Goal: Contribute content

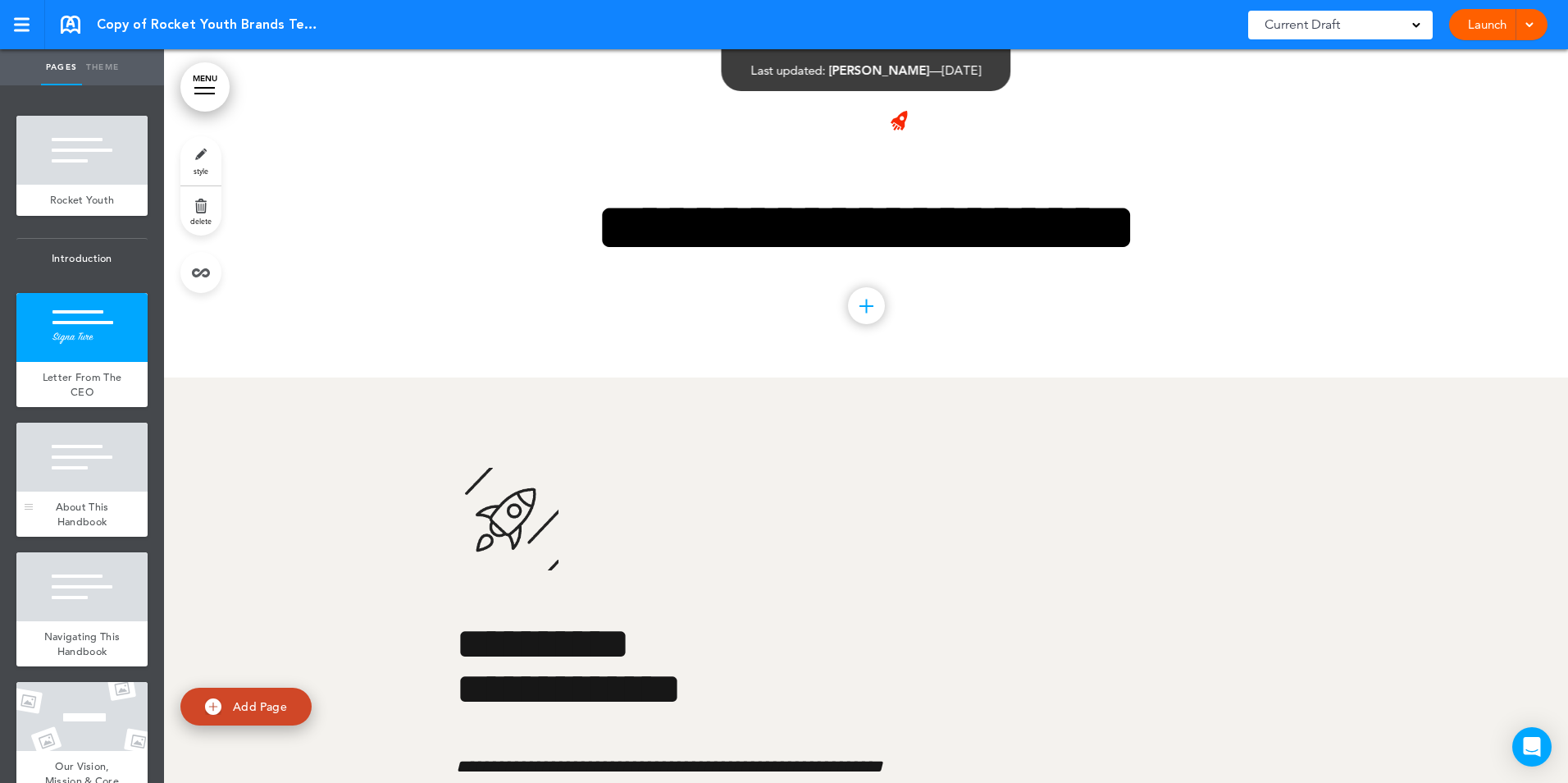
click at [97, 486] on div at bounding box center [81, 456] width 131 height 69
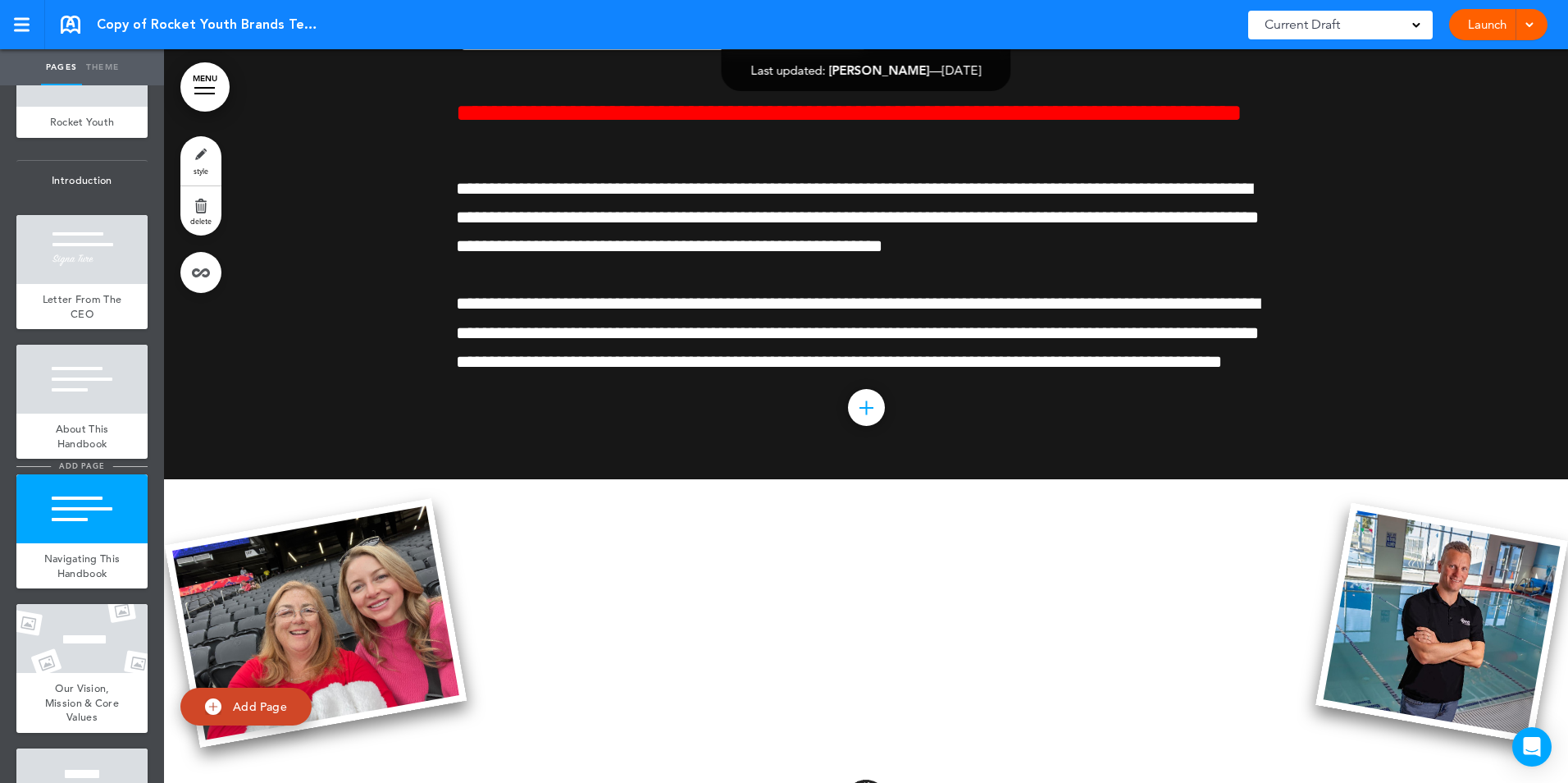
scroll to position [164, 0]
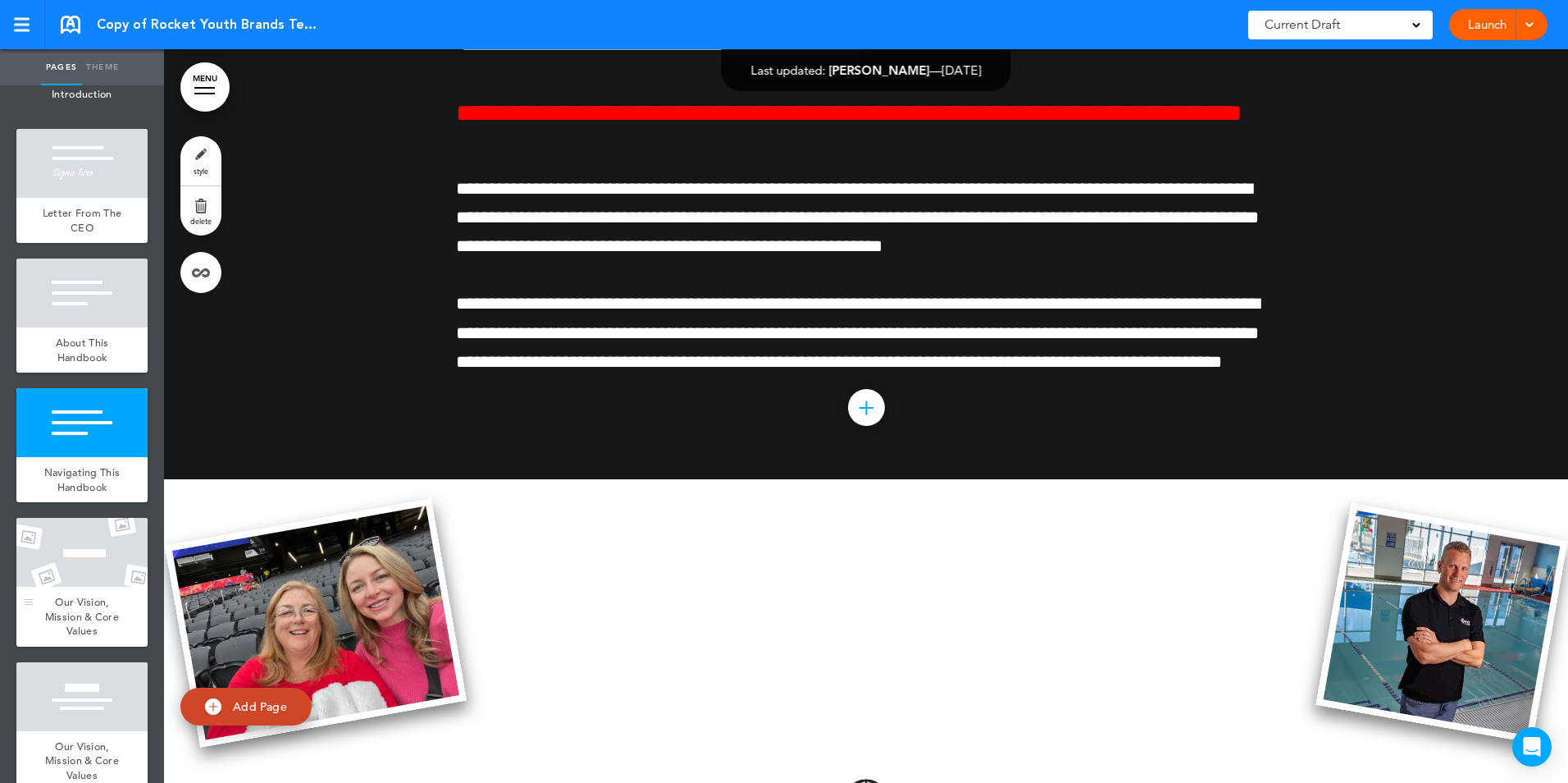
click at [87, 603] on div "Our Vision, Mission & Core Values" at bounding box center [81, 617] width 131 height 60
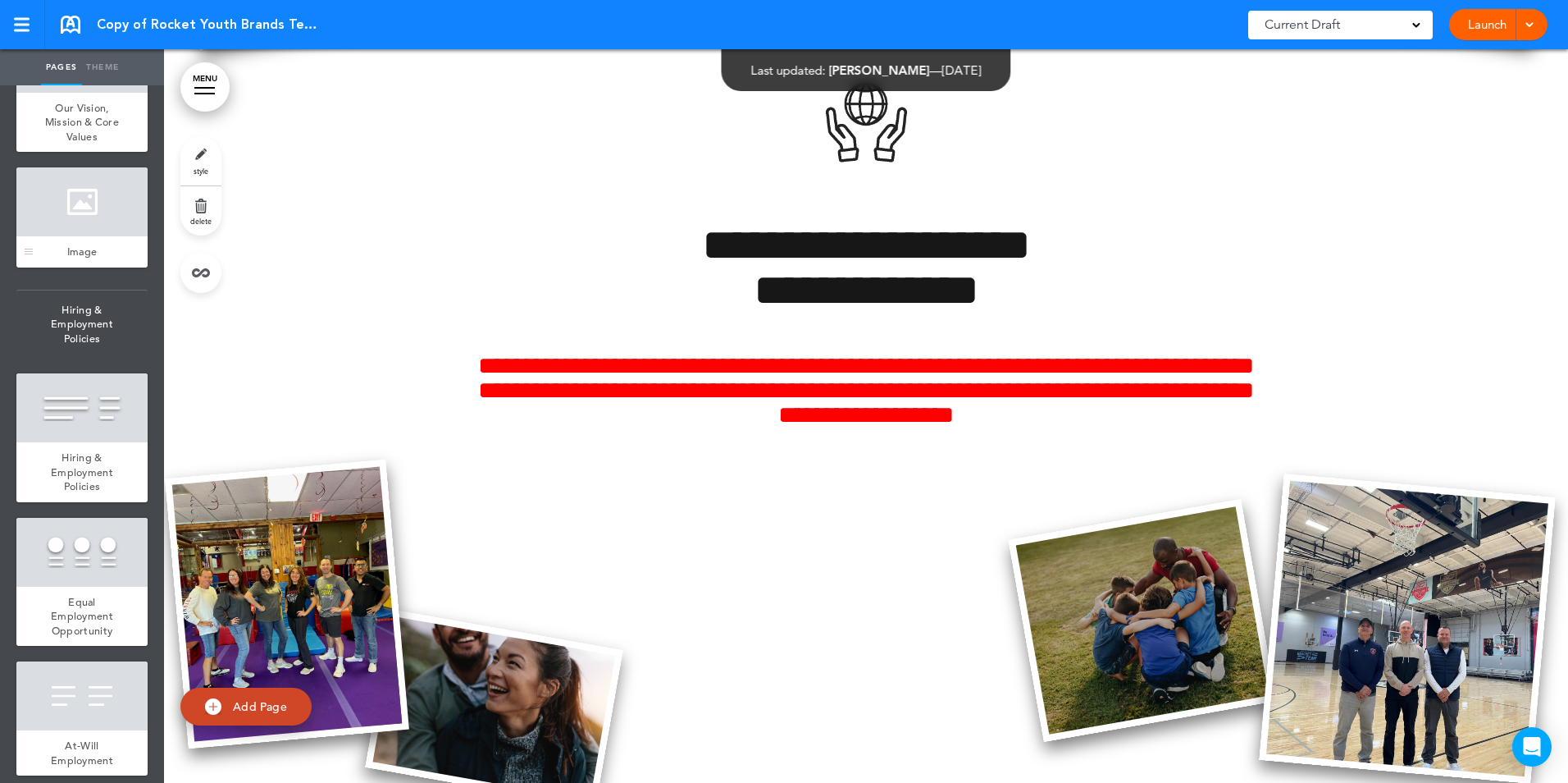
scroll to position [821, 0]
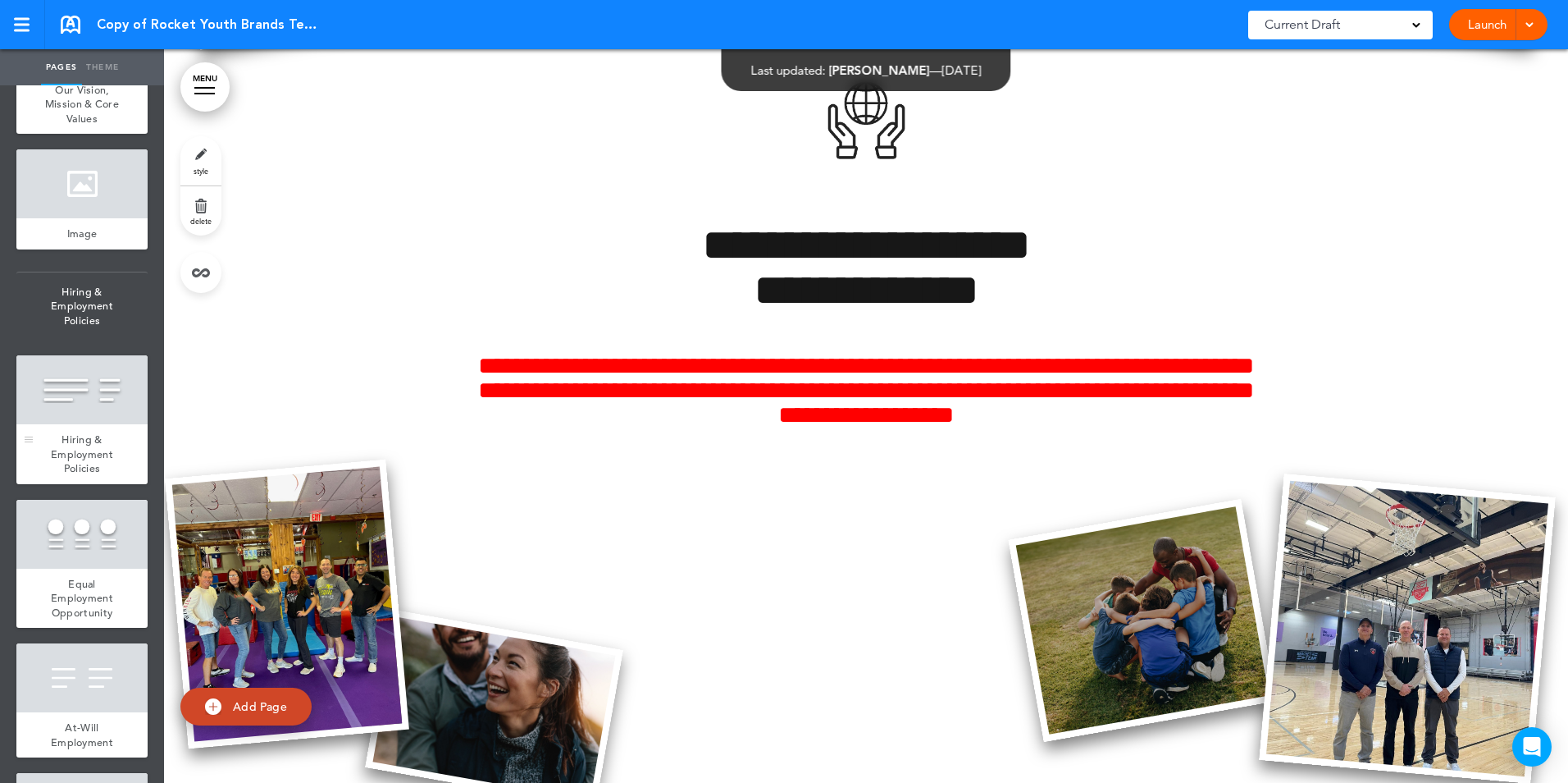
click at [67, 461] on div "Hiring & Employment Policies" at bounding box center [81, 454] width 131 height 60
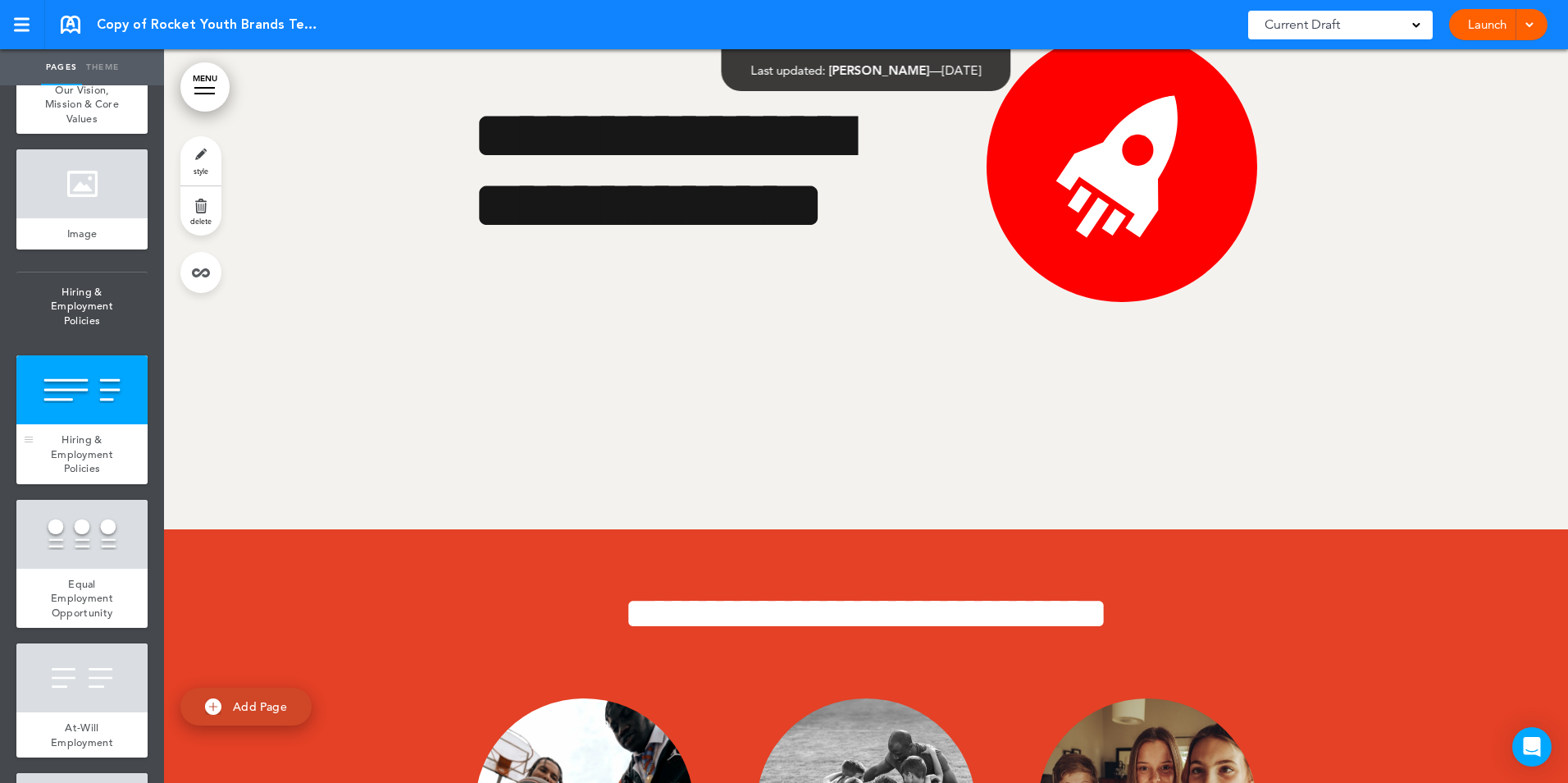
scroll to position [7567, 0]
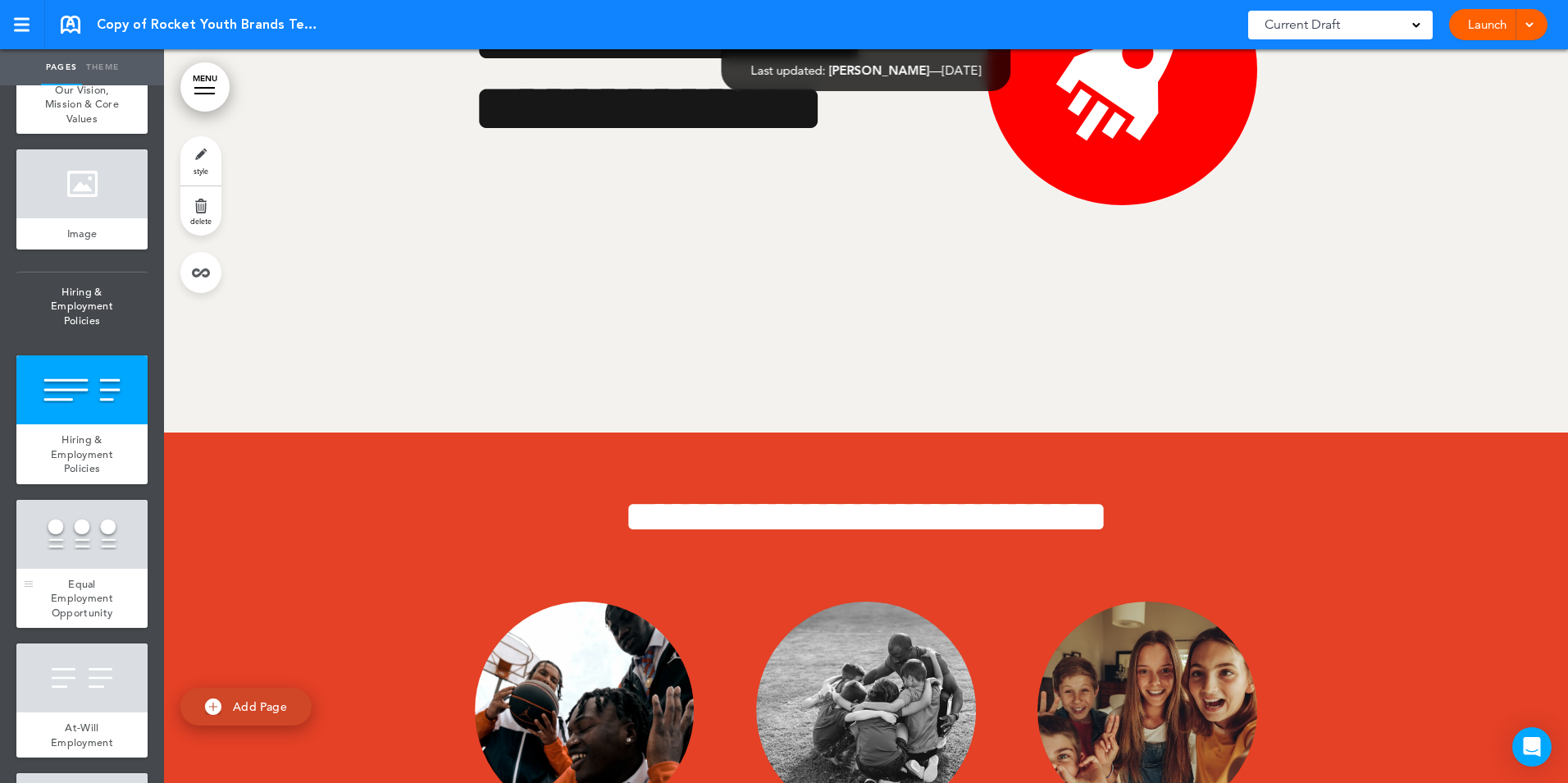
click at [61, 607] on span "Equal Employment Opportunity" at bounding box center [82, 597] width 62 height 42
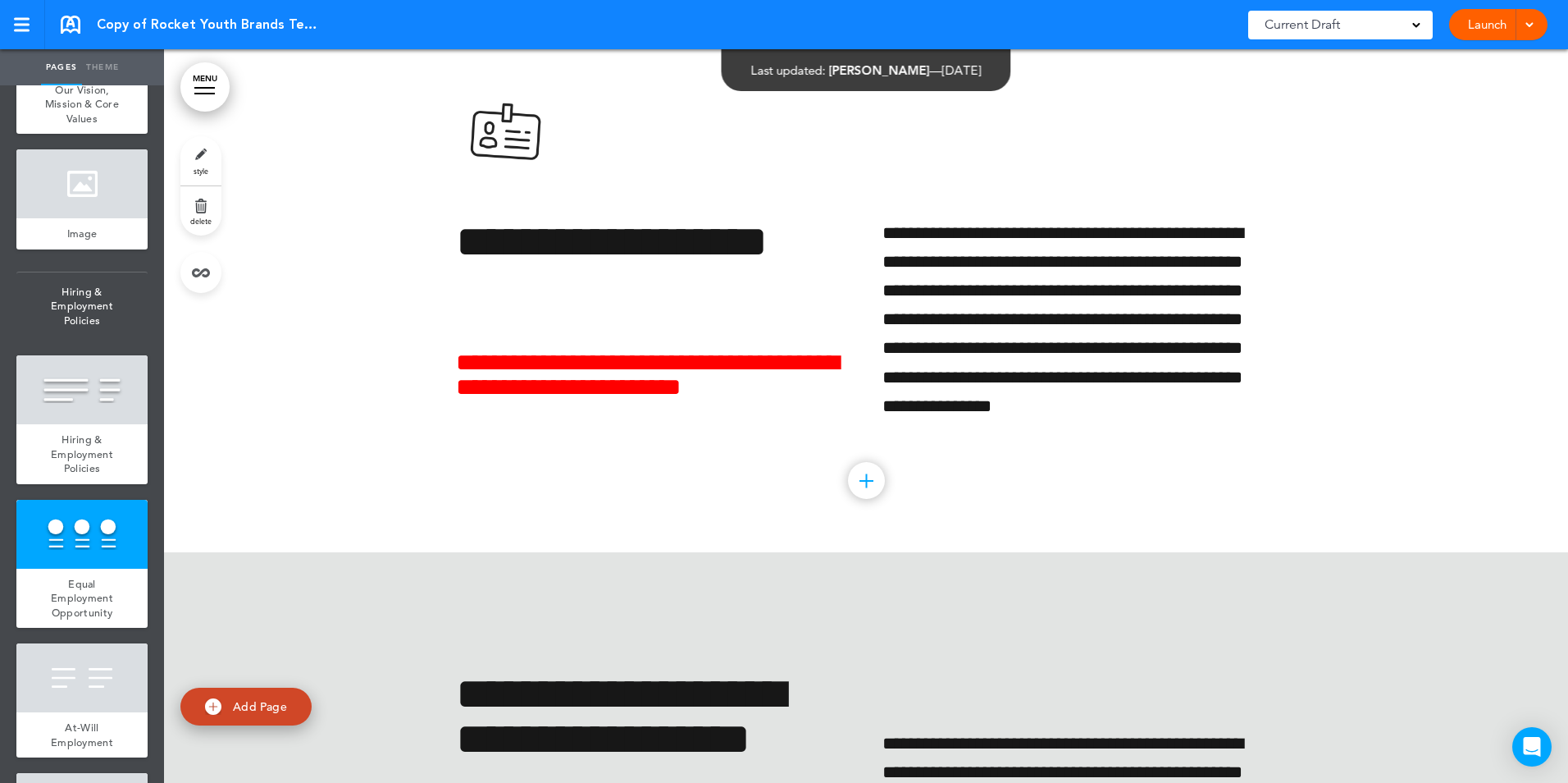
scroll to position [9942, 0]
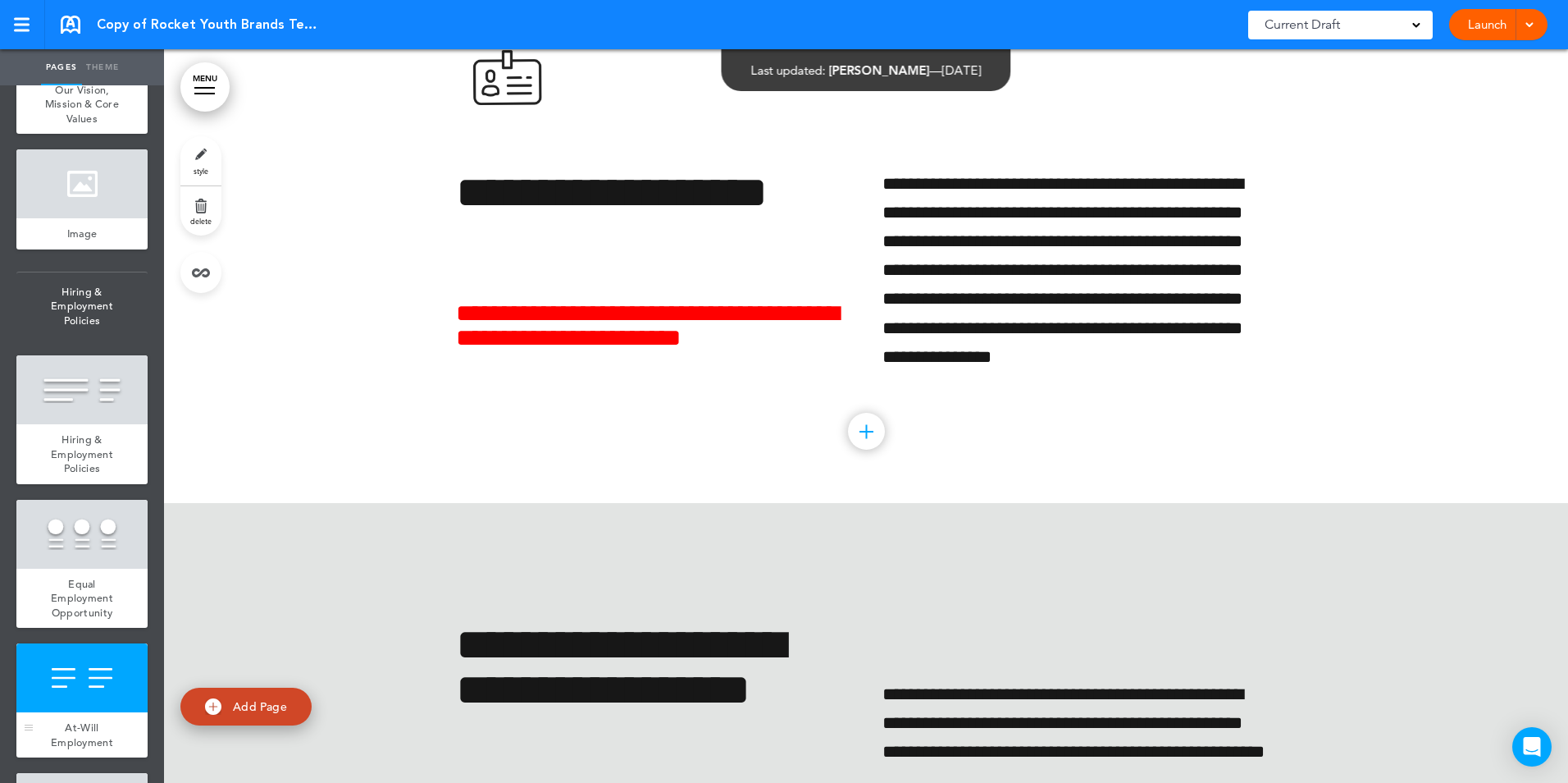
click at [60, 689] on div at bounding box center [81, 677] width 131 height 69
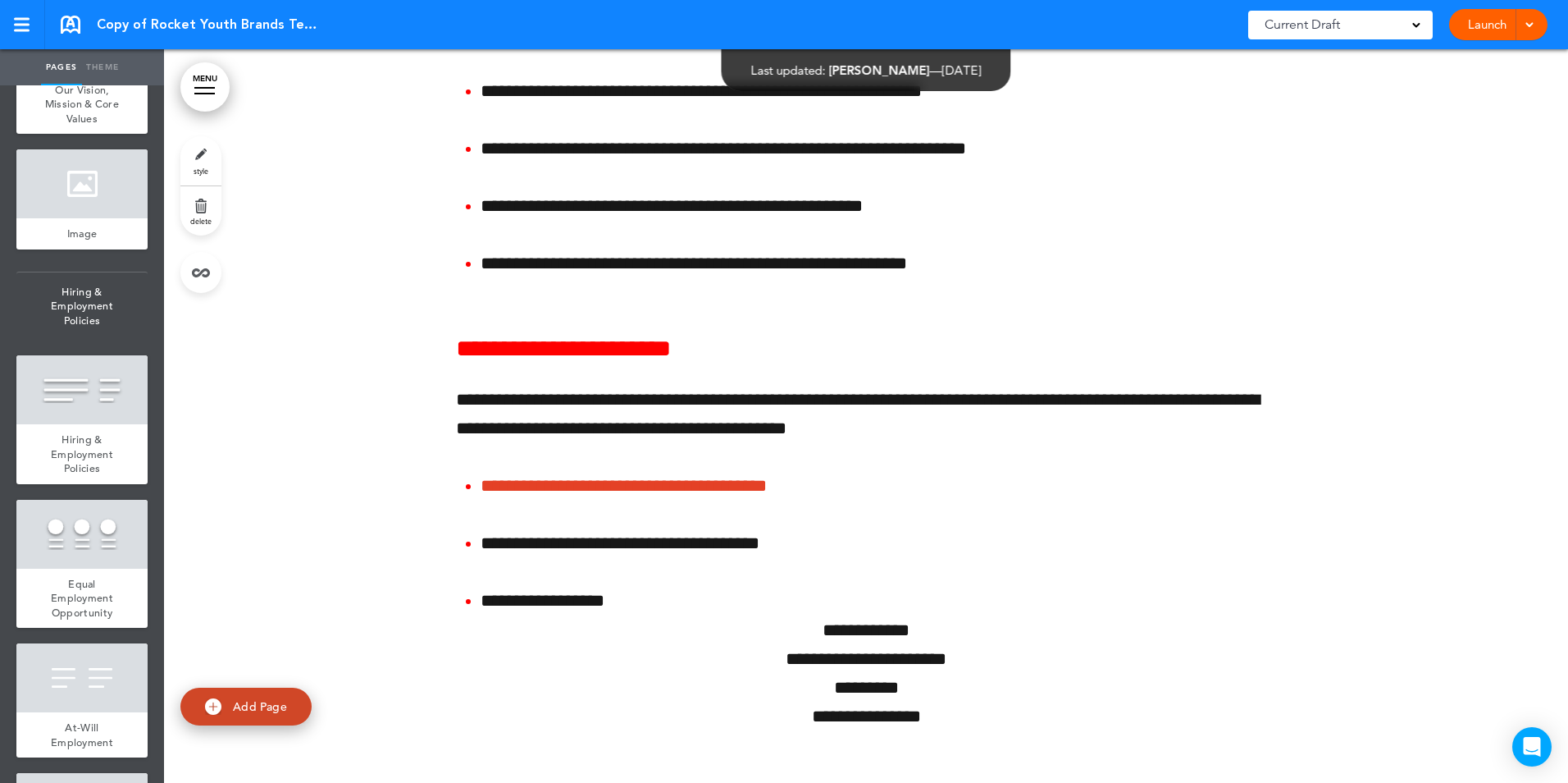
scroll to position [31851, 0]
click at [67, 564] on div at bounding box center [81, 533] width 131 height 69
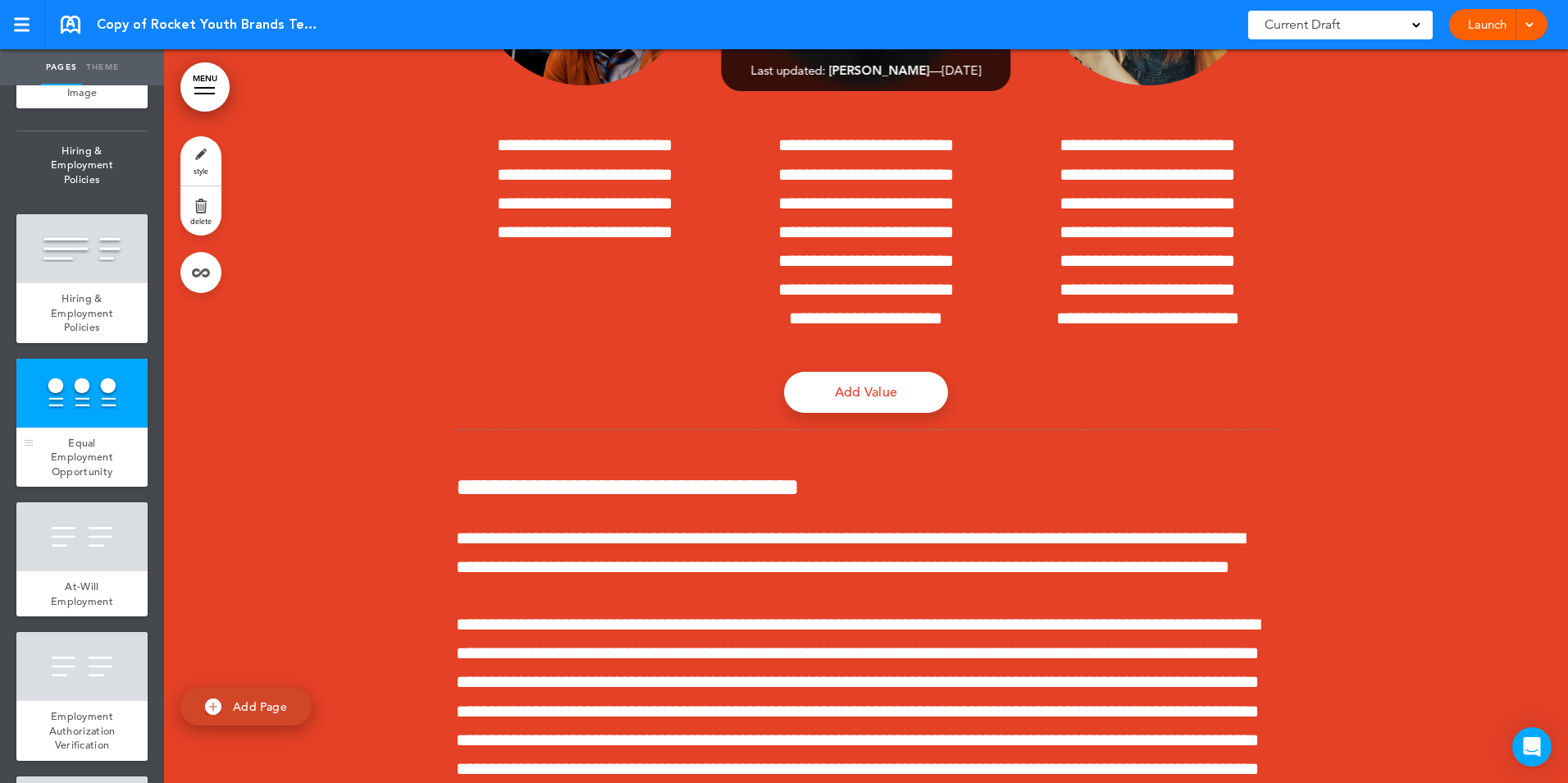
scroll to position [1067, 0]
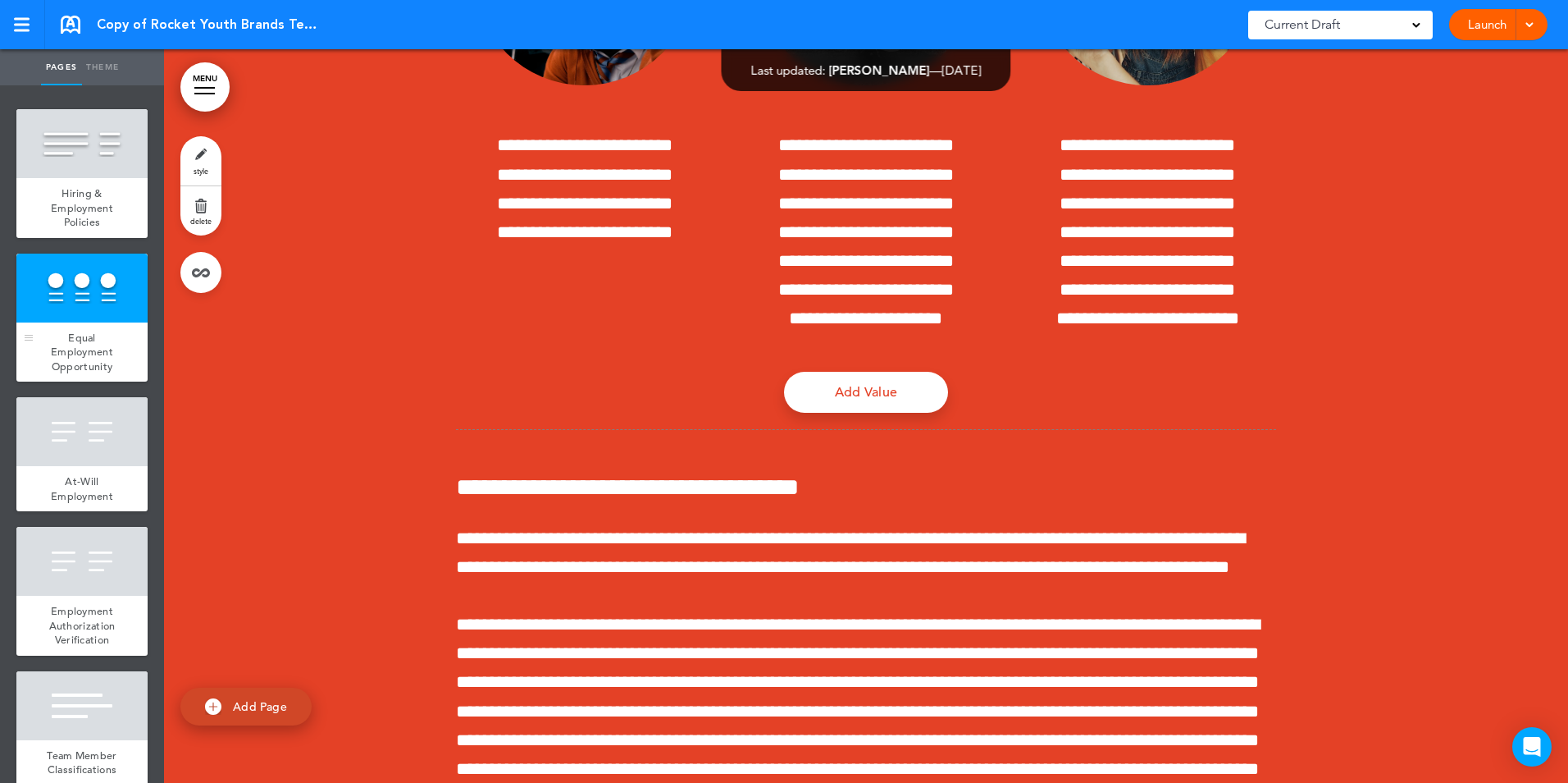
click at [67, 564] on div at bounding box center [81, 561] width 131 height 69
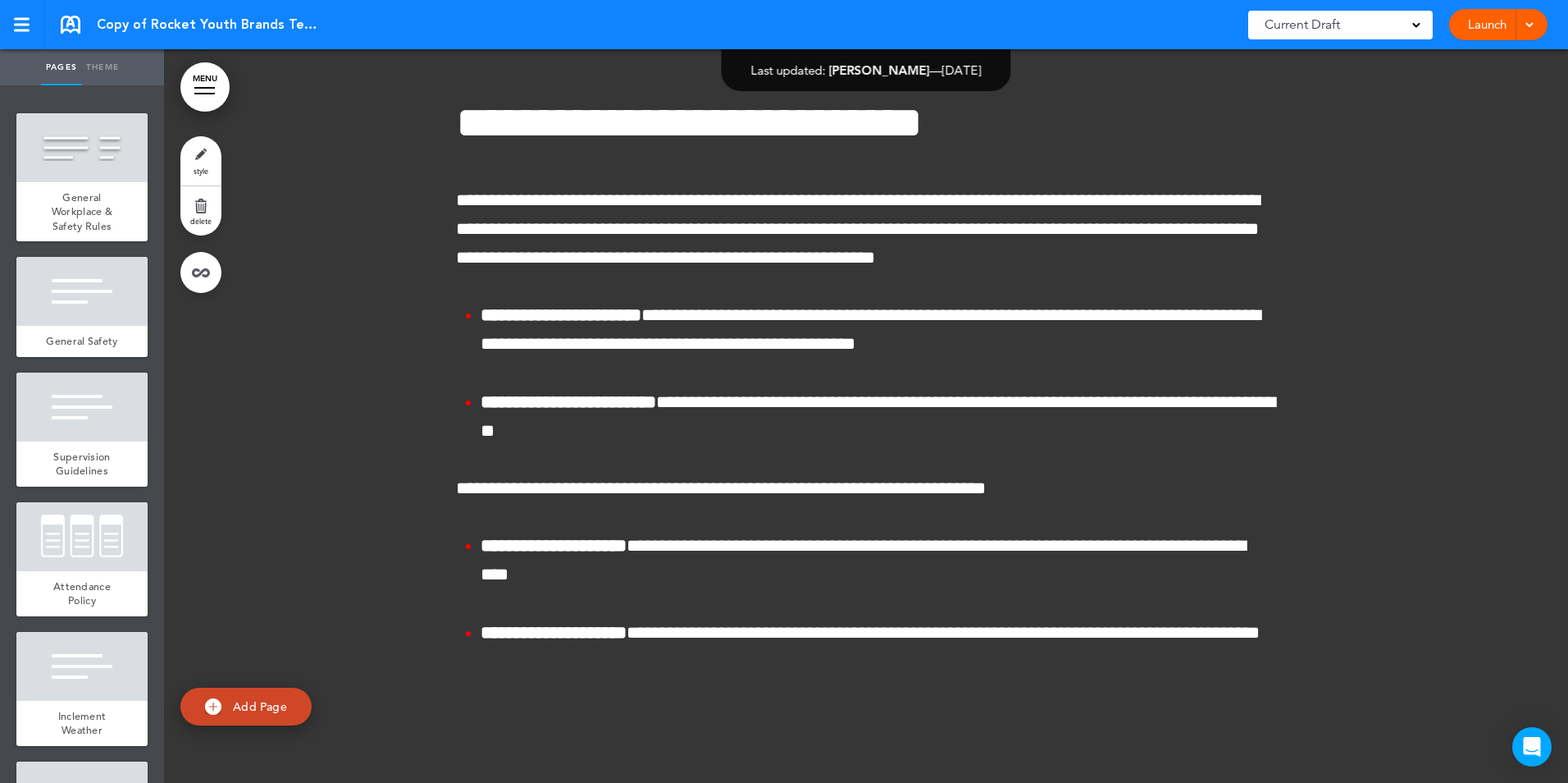
scroll to position [2790, 0]
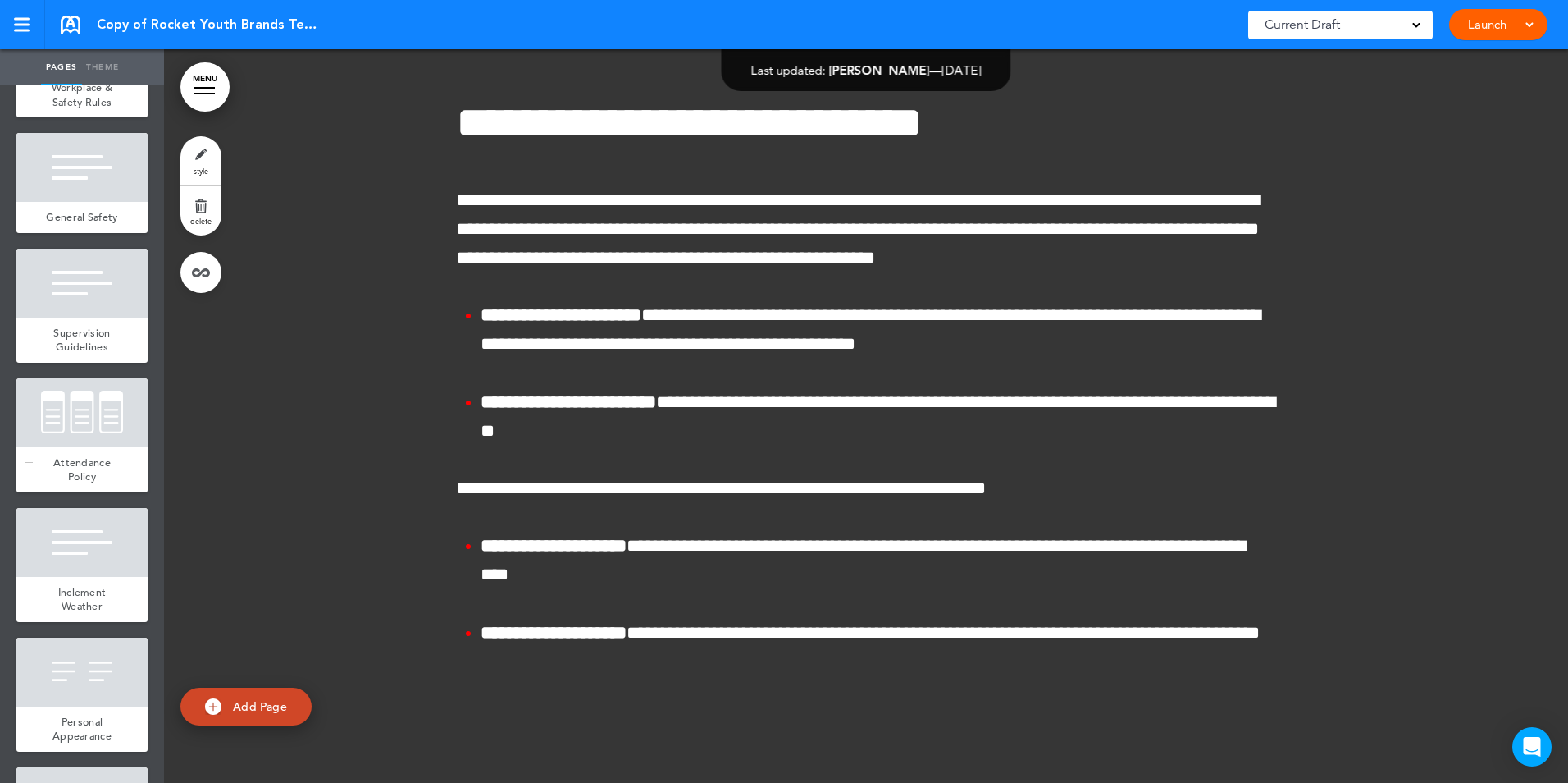
click at [85, 484] on span "Attendance Policy" at bounding box center [82, 469] width 57 height 28
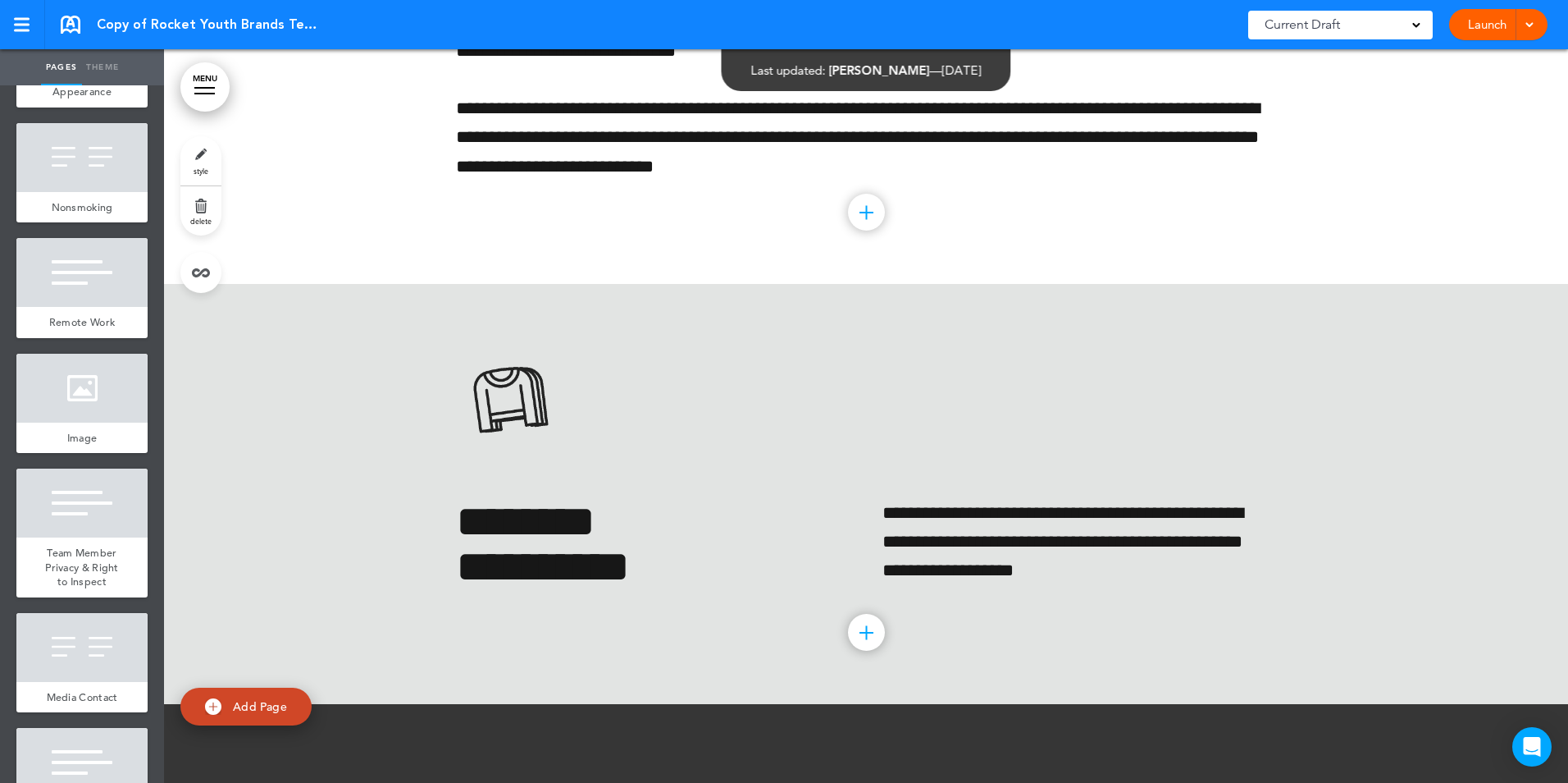
scroll to position [3446, 0]
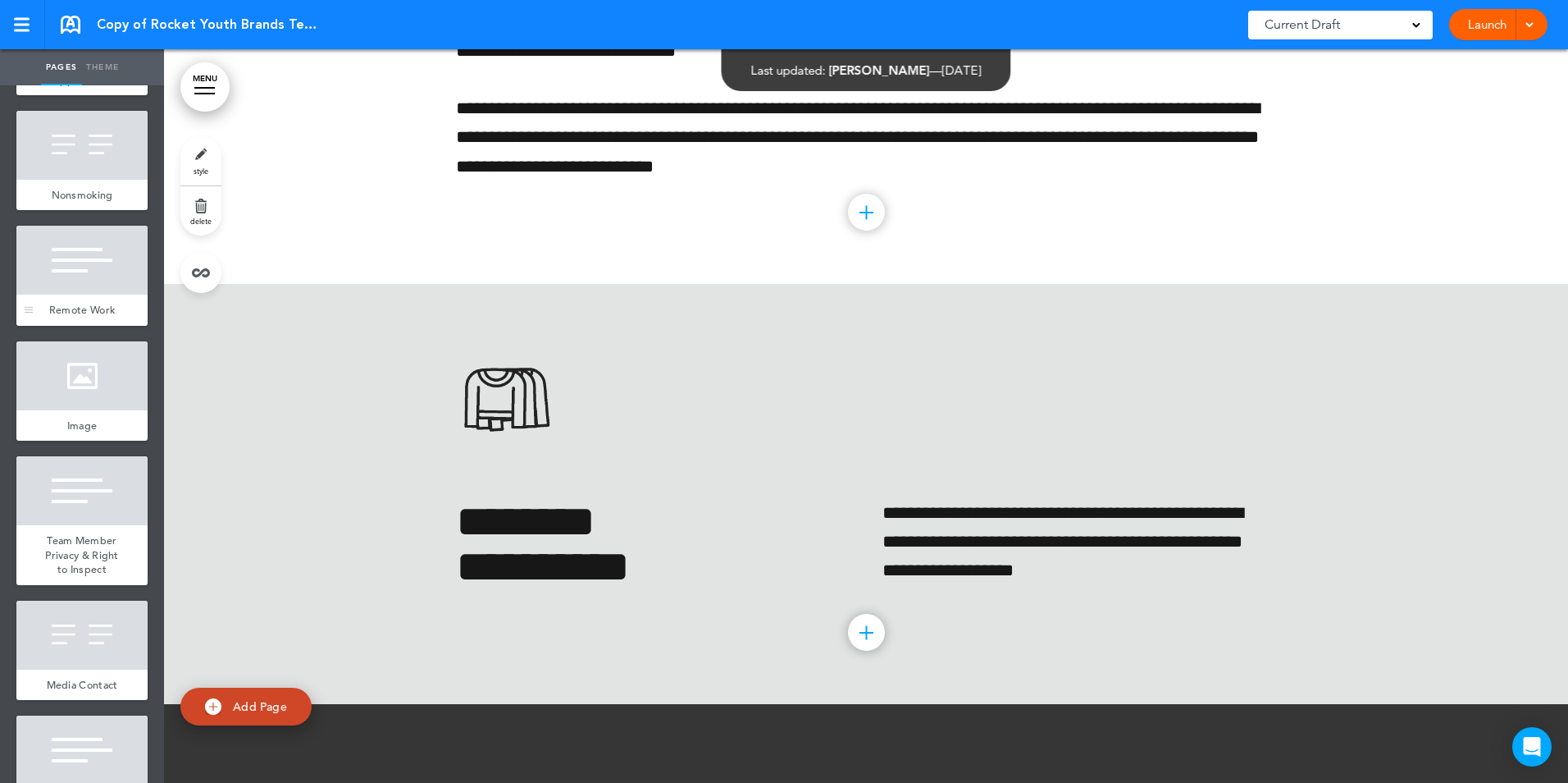
click at [62, 295] on div at bounding box center [81, 259] width 131 height 69
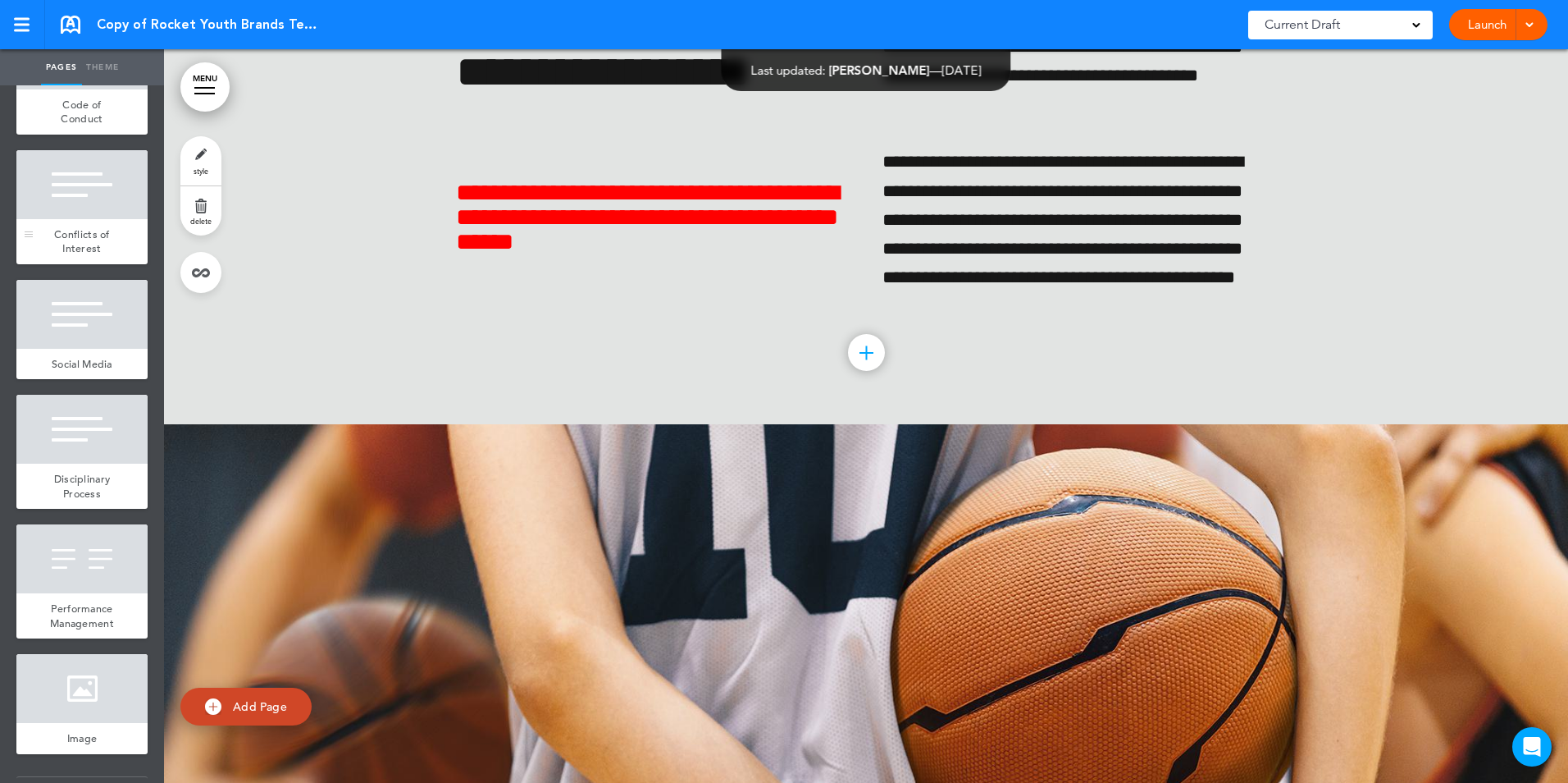
scroll to position [4923, 0]
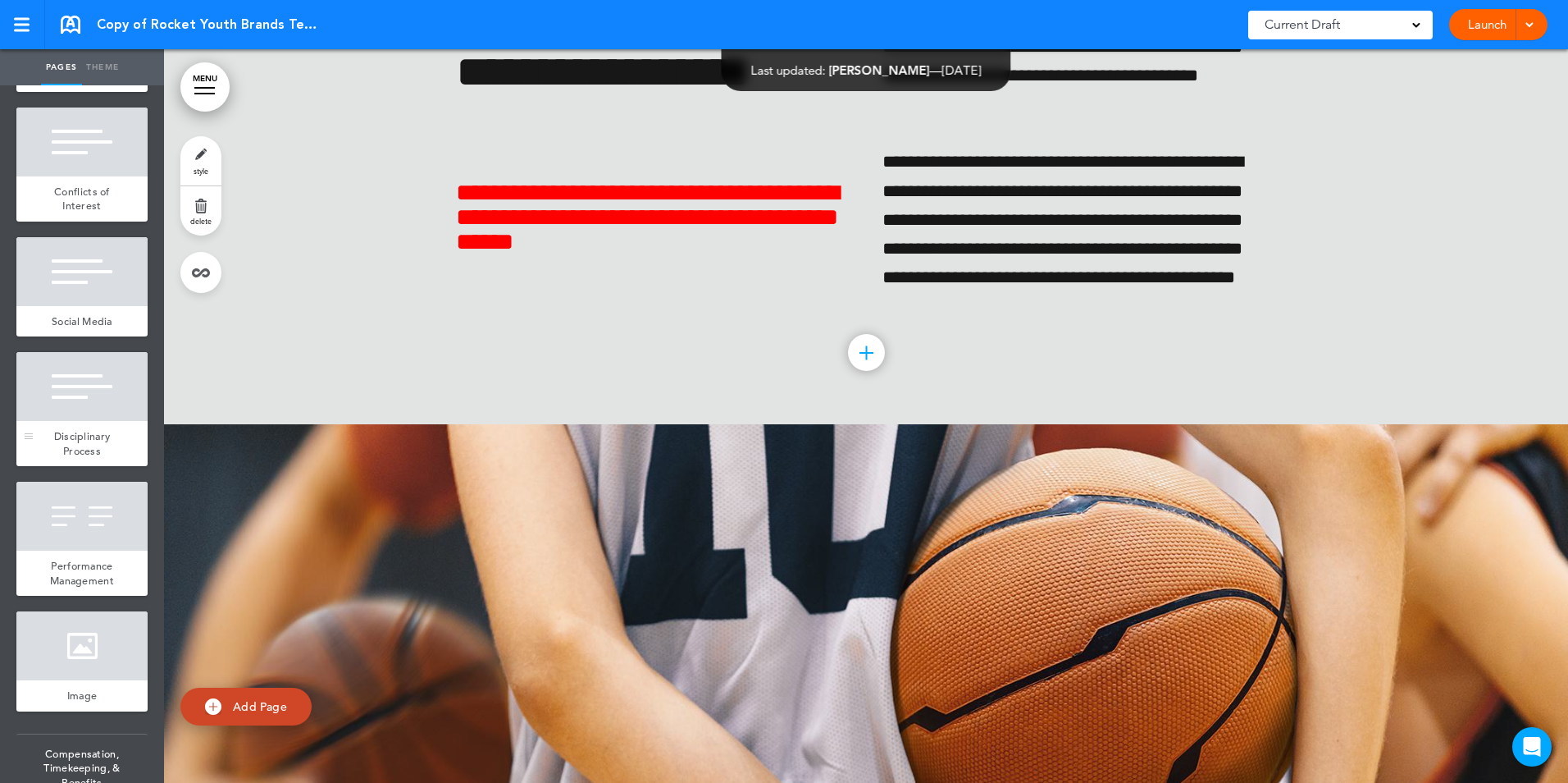
click at [73, 421] on div at bounding box center [81, 386] width 131 height 69
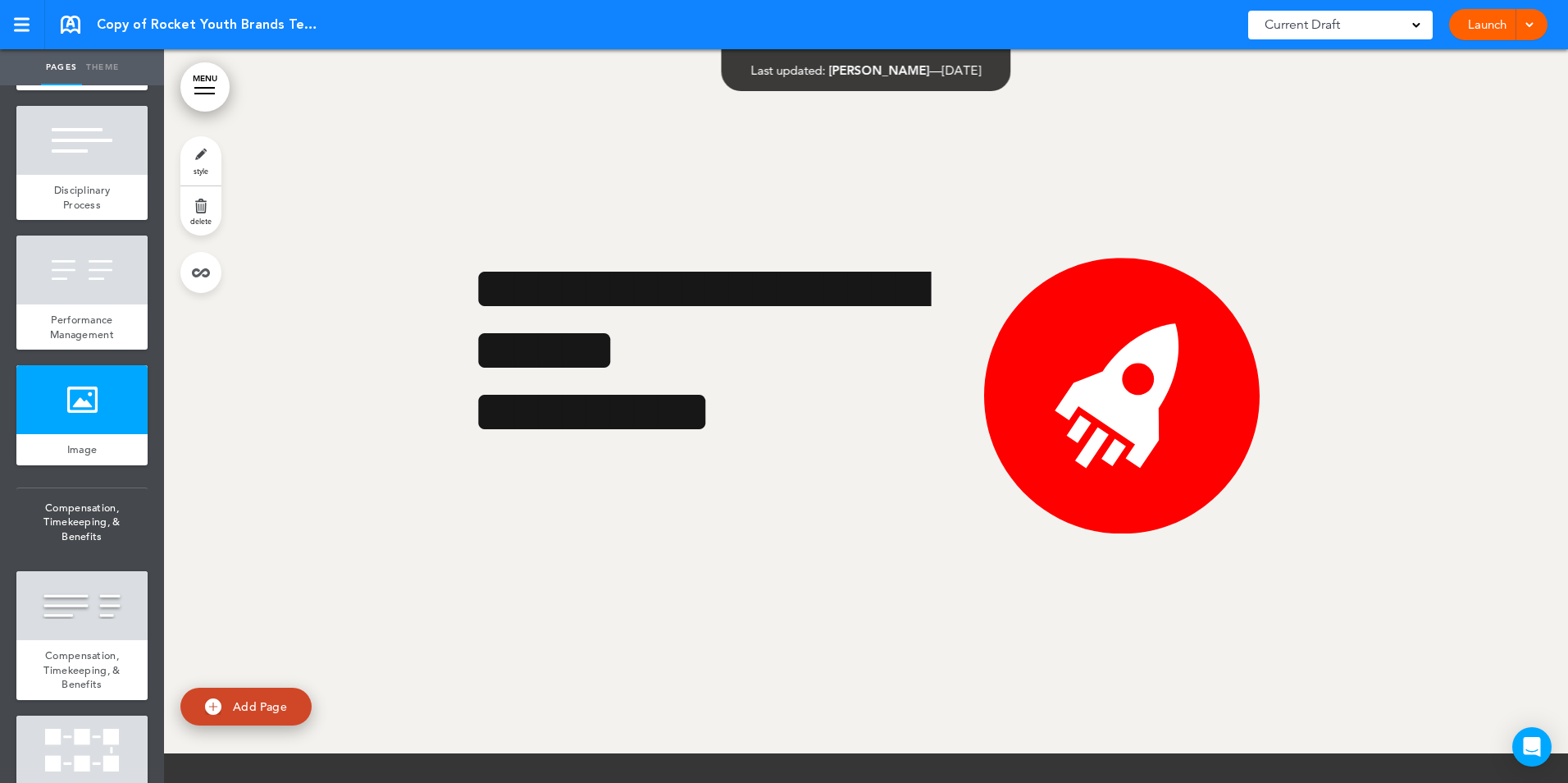
scroll to position [5333, 0]
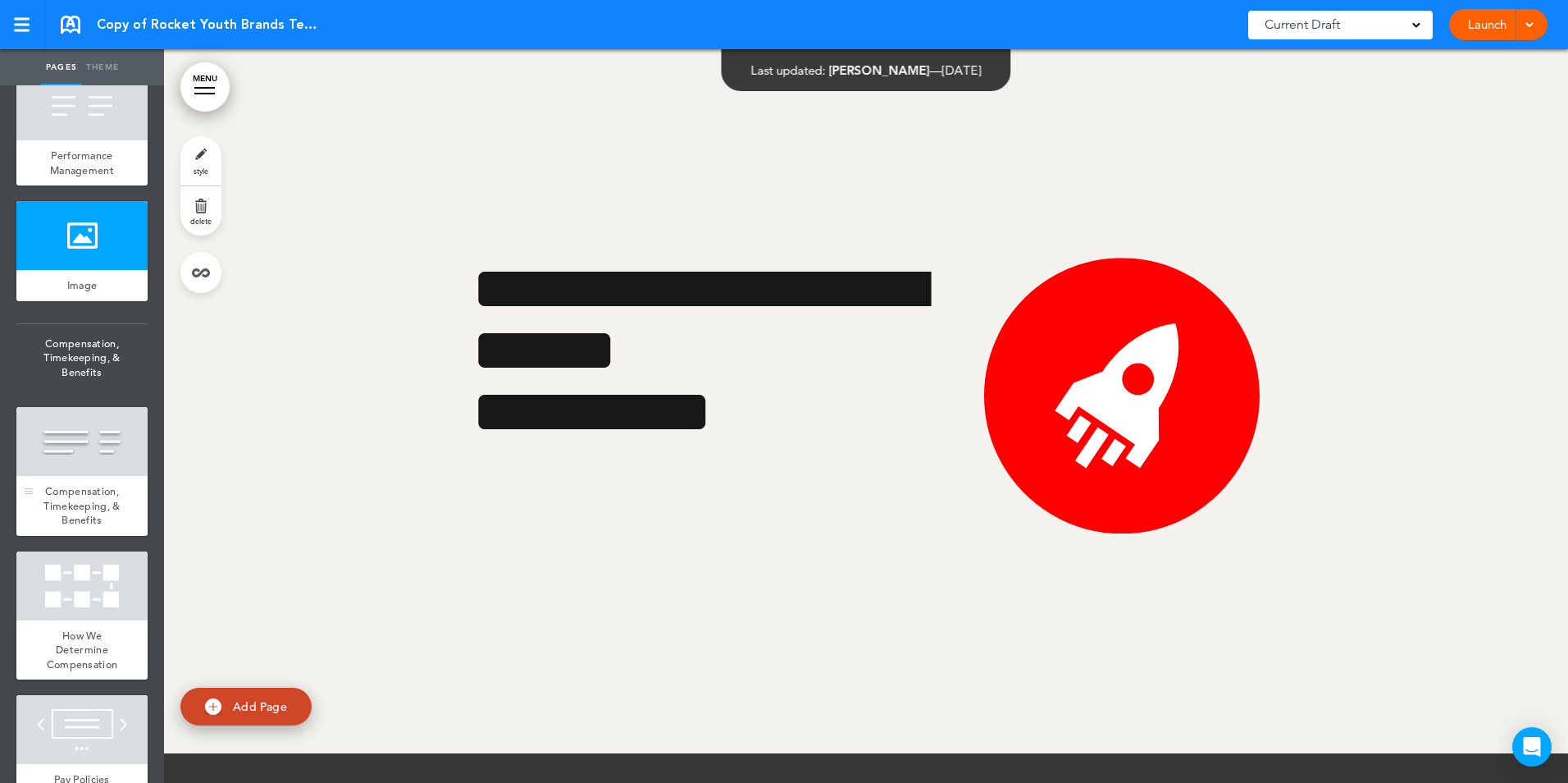
click at [73, 476] on div at bounding box center [81, 441] width 131 height 69
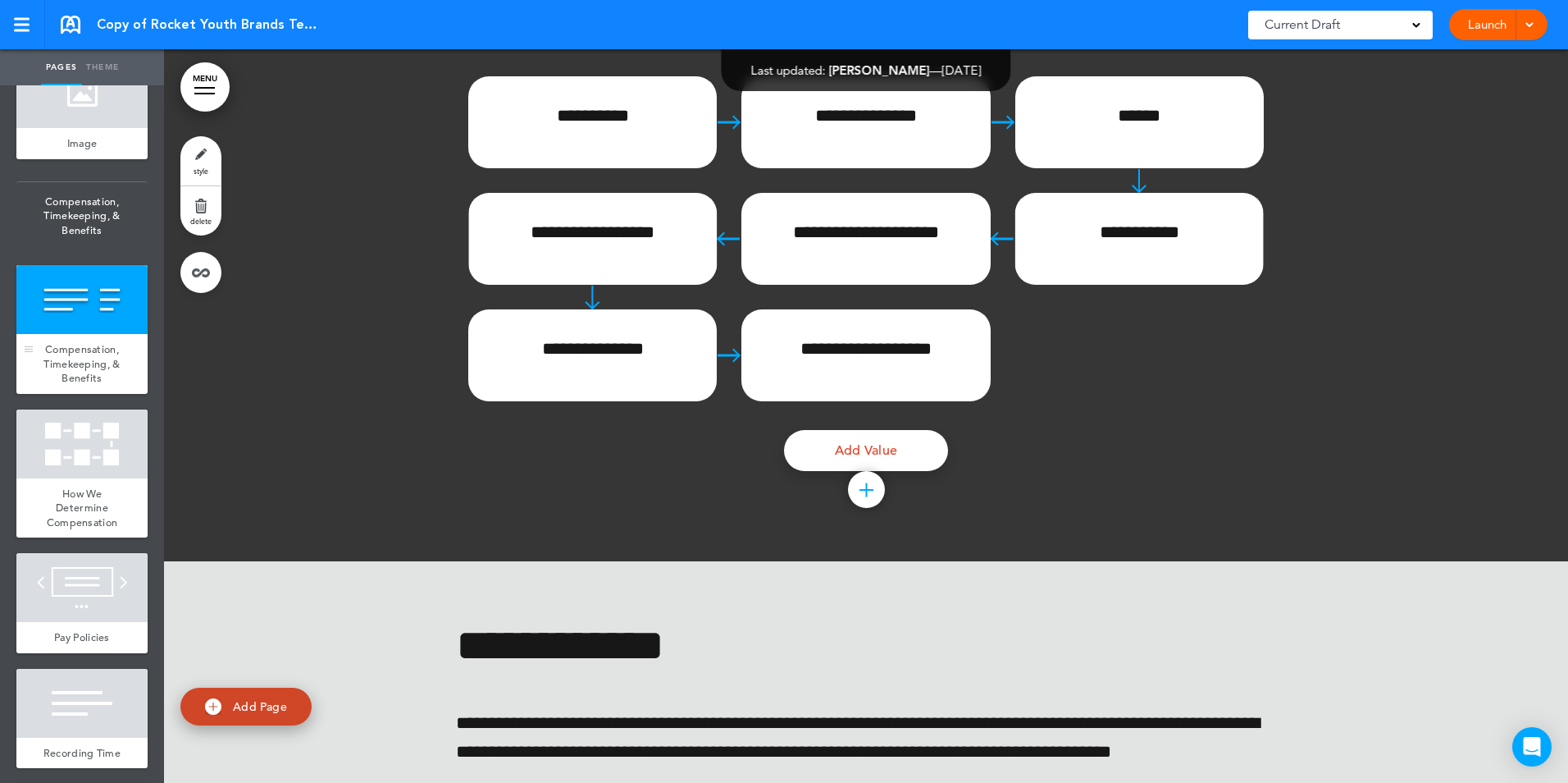
scroll to position [5497, 0]
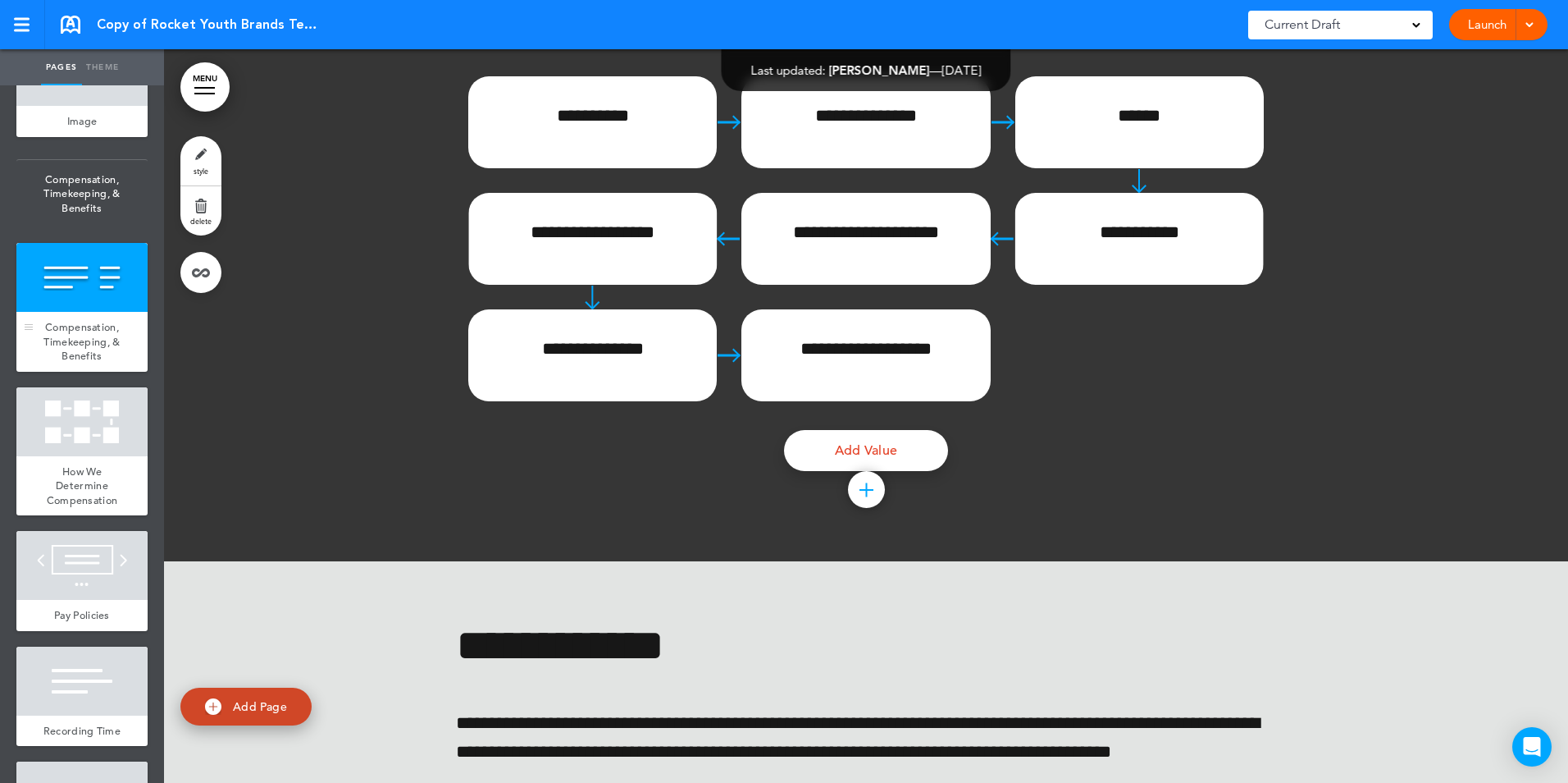
click at [76, 456] on div at bounding box center [81, 421] width 131 height 69
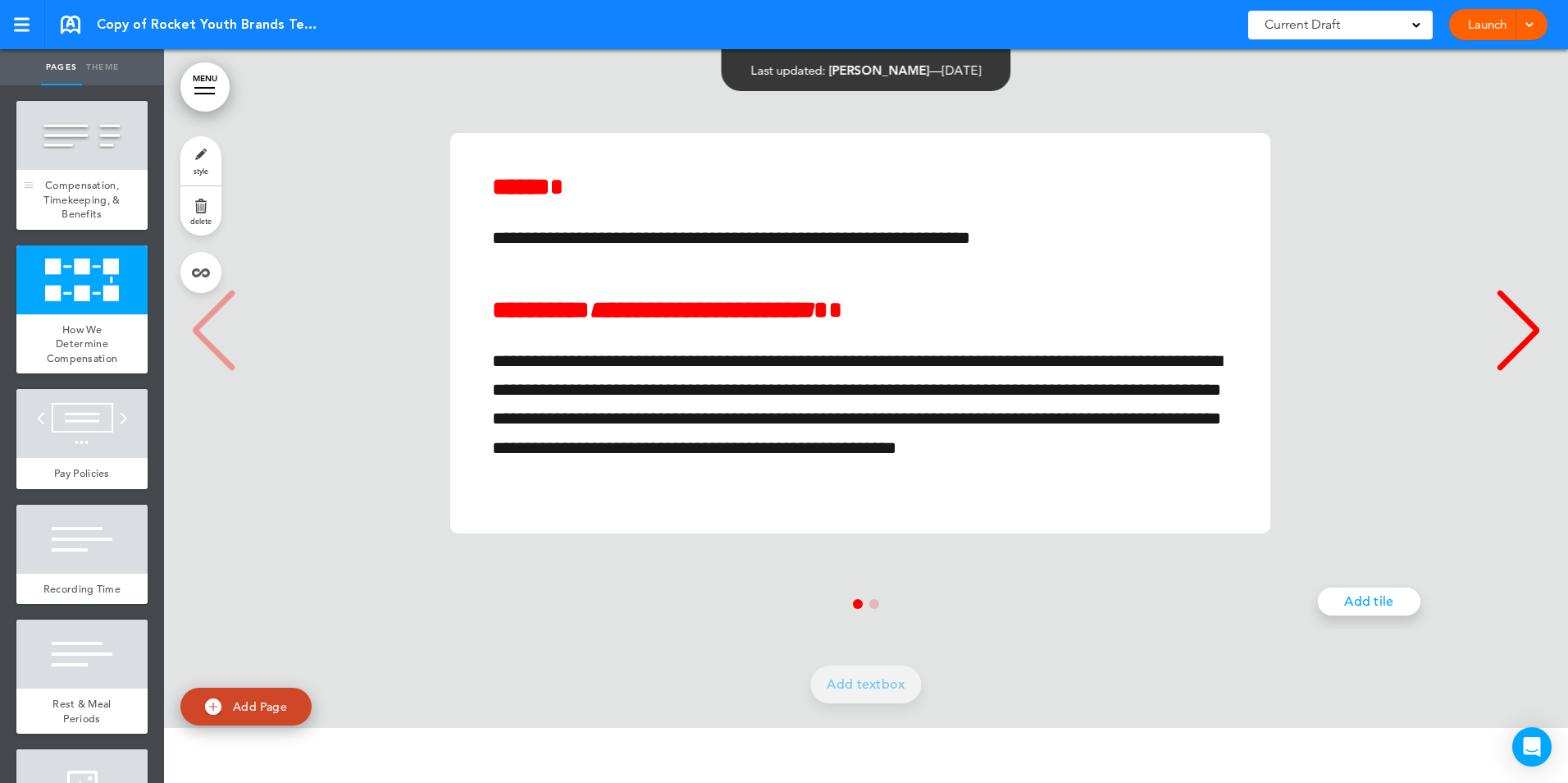
scroll to position [5744, 0]
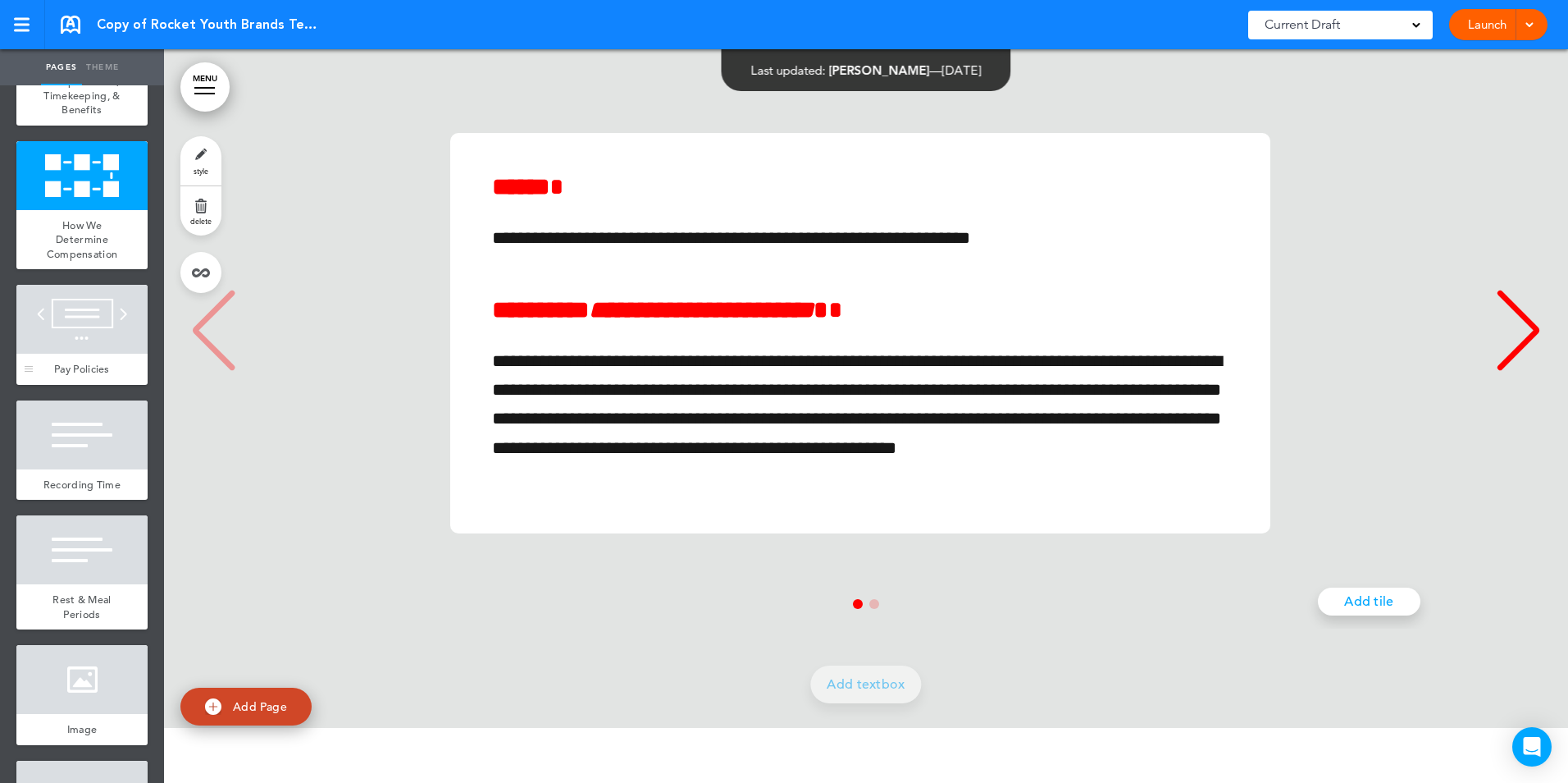
click at [93, 353] on div at bounding box center [81, 318] width 131 height 69
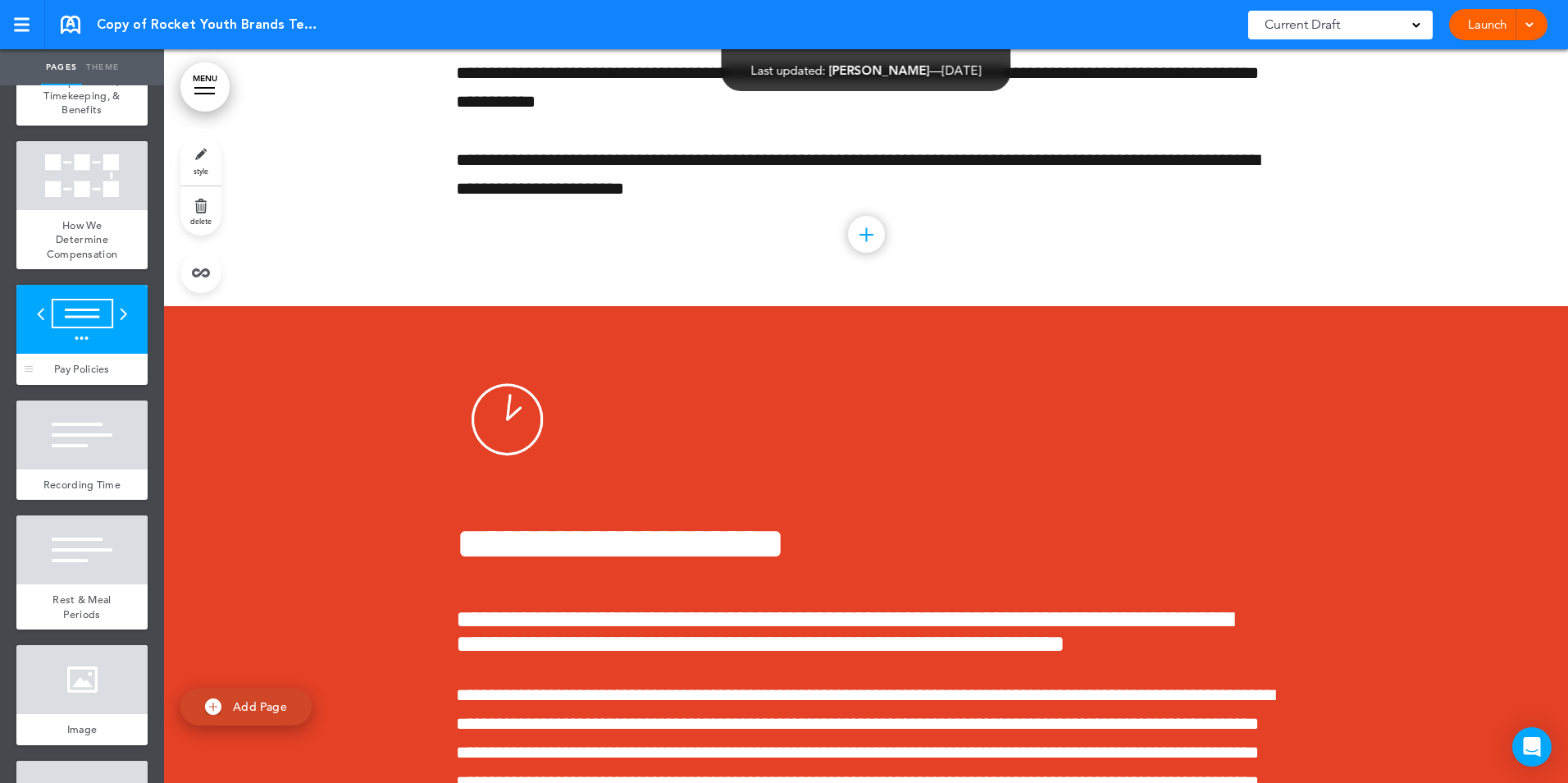
scroll to position [58182, 0]
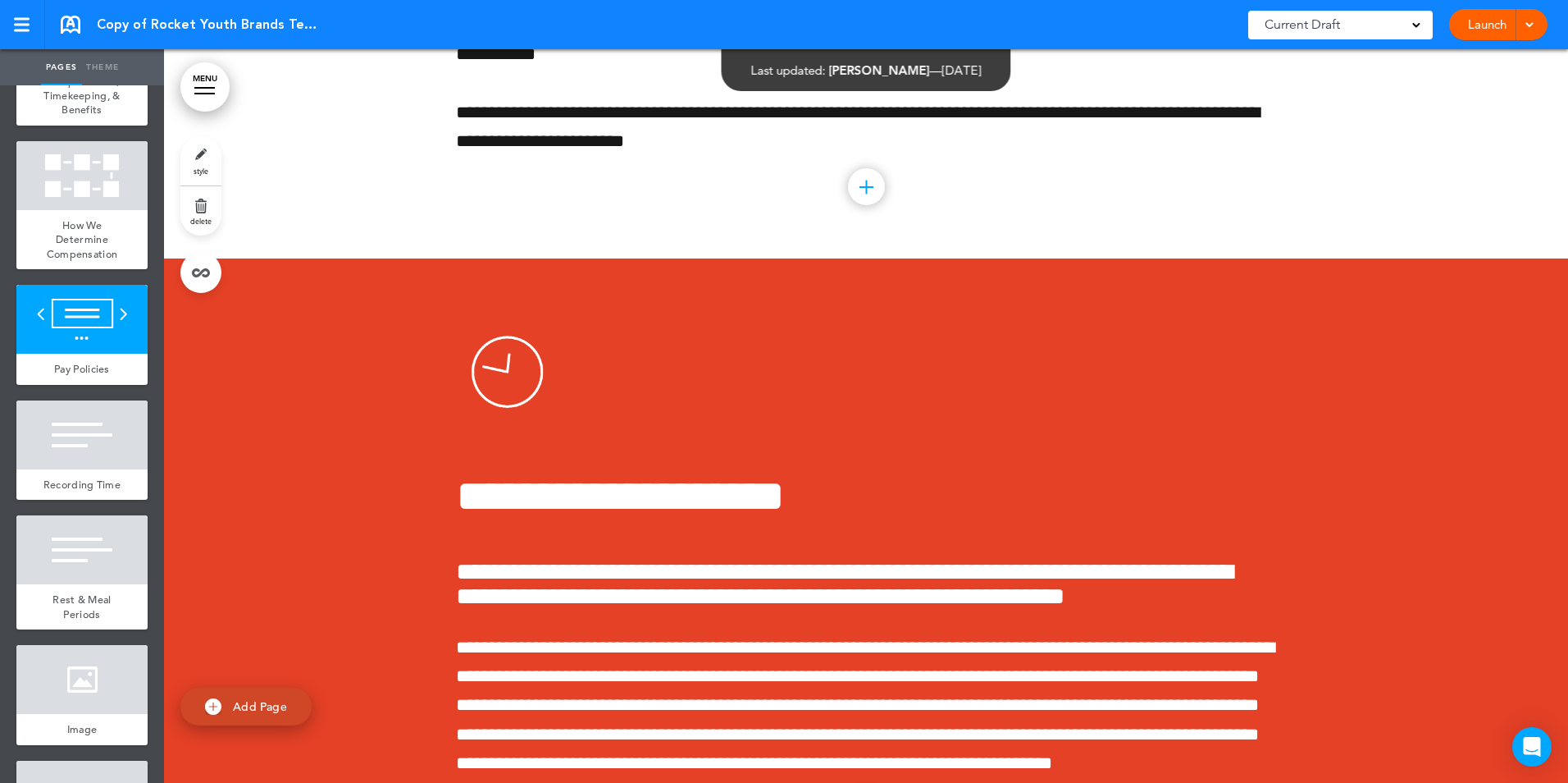
click at [78, 584] on div at bounding box center [81, 549] width 131 height 69
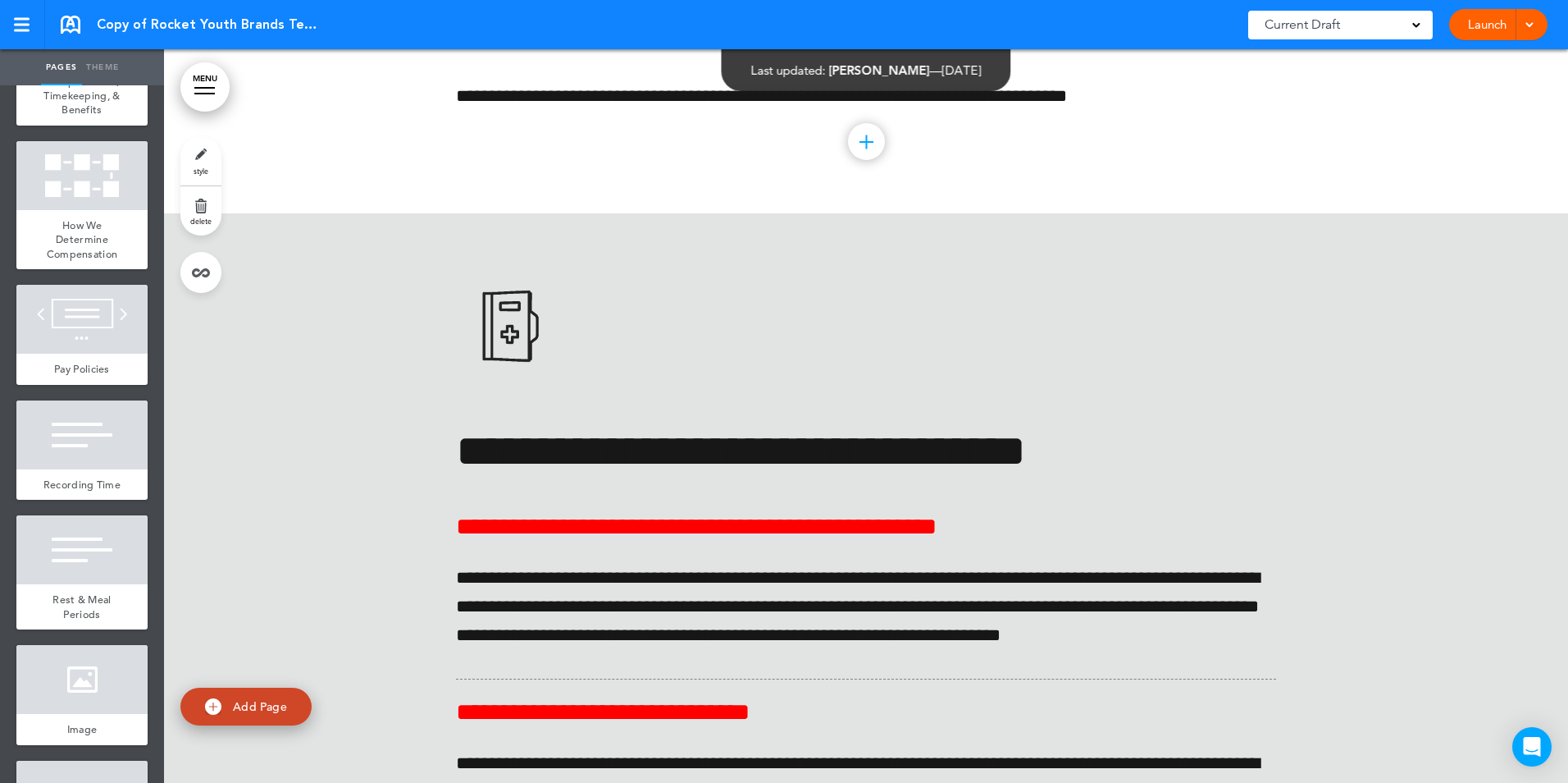
scroll to position [65000, 0]
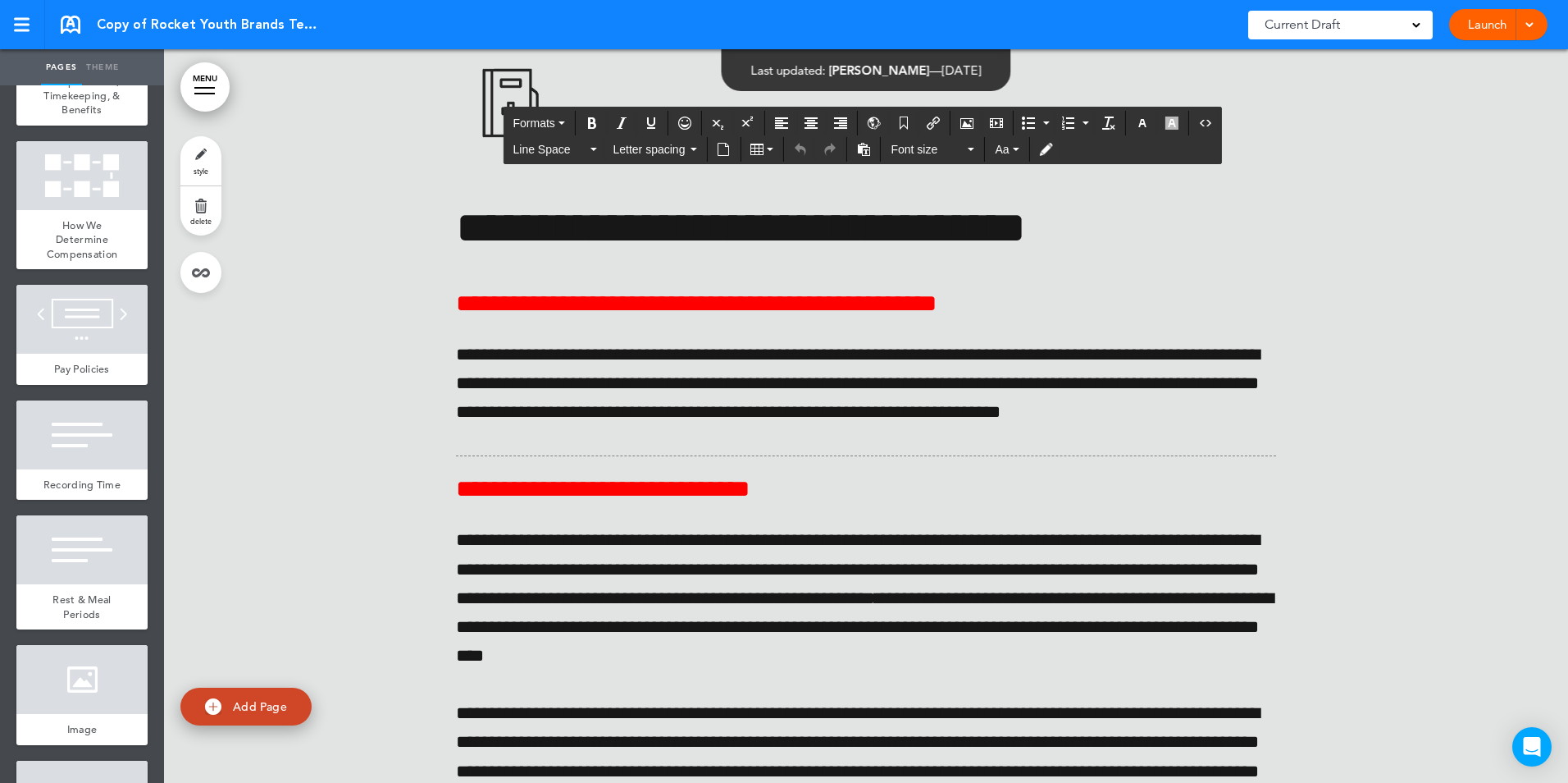
drag, startPoint x: 687, startPoint y: 435, endPoint x: 979, endPoint y: 549, distance: 313.5
click at [1029, 120] on icon "Bullet list" at bounding box center [1028, 123] width 13 height 13
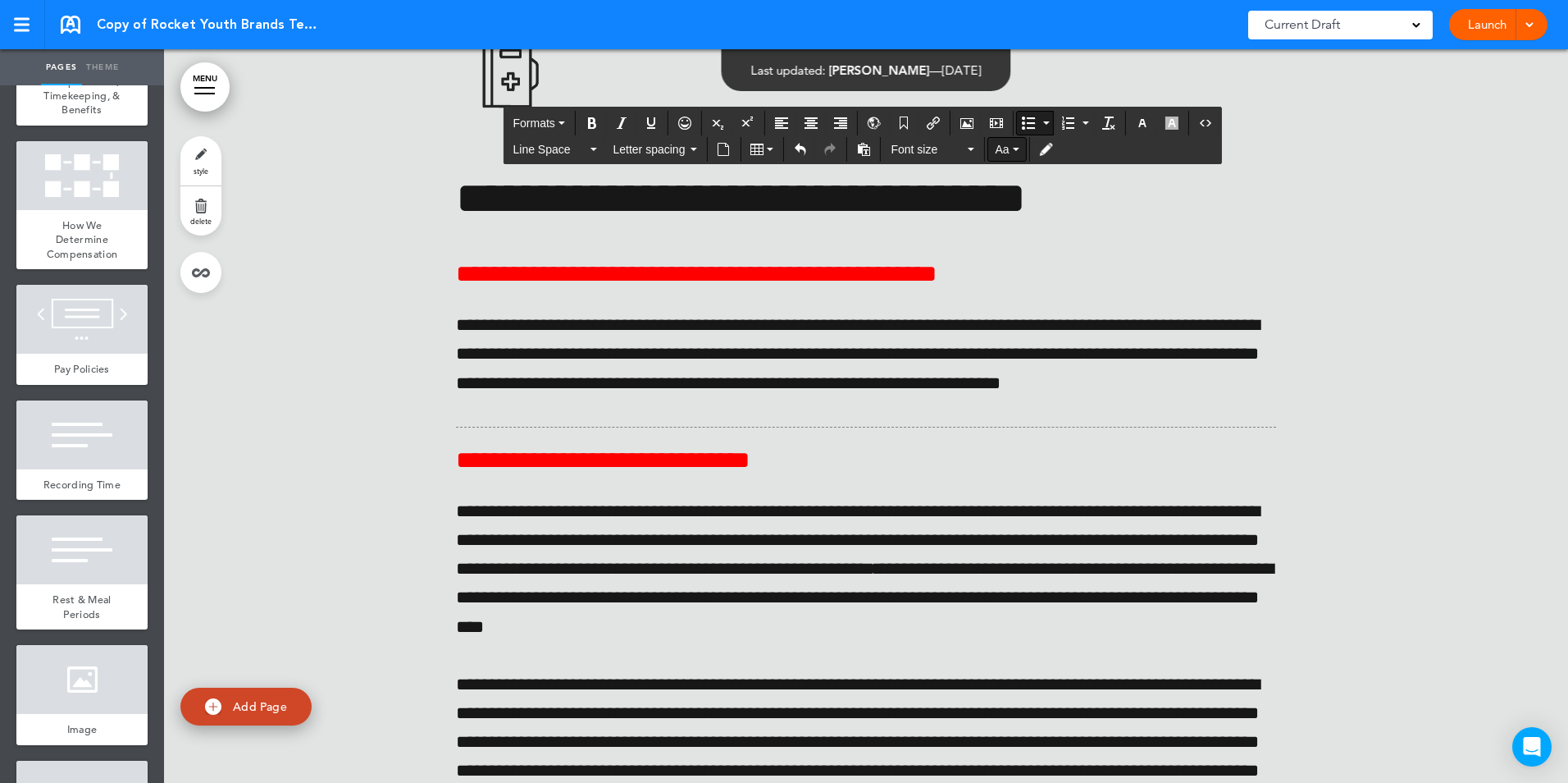
click at [1012, 145] on button "Aa" at bounding box center [1006, 149] width 37 height 23
click at [1012, 146] on button "Aa" at bounding box center [1006, 149] width 37 height 23
click at [592, 150] on icon "button" at bounding box center [592, 149] width 7 height 3
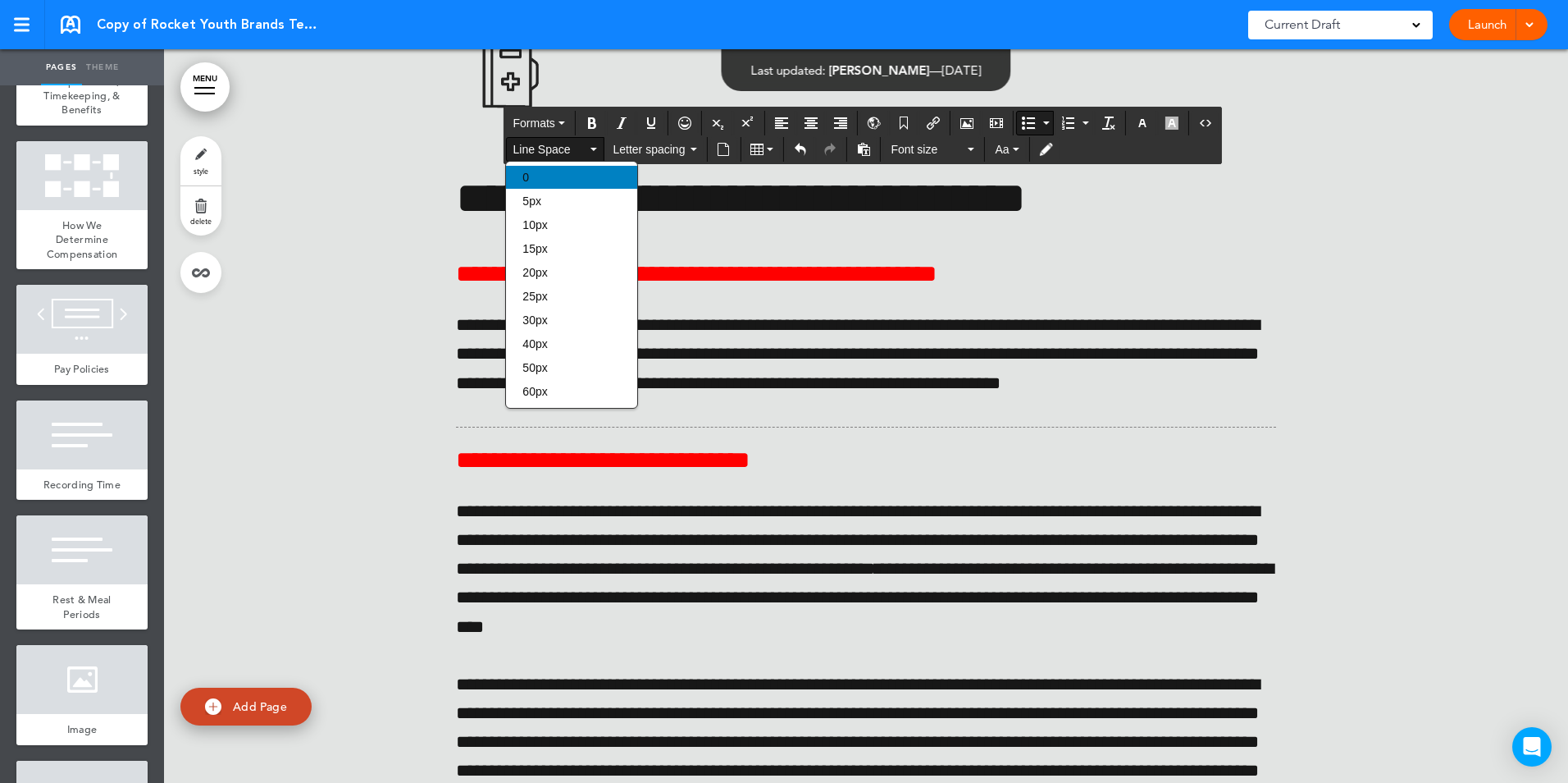
click at [558, 172] on div "0" at bounding box center [571, 177] width 131 height 23
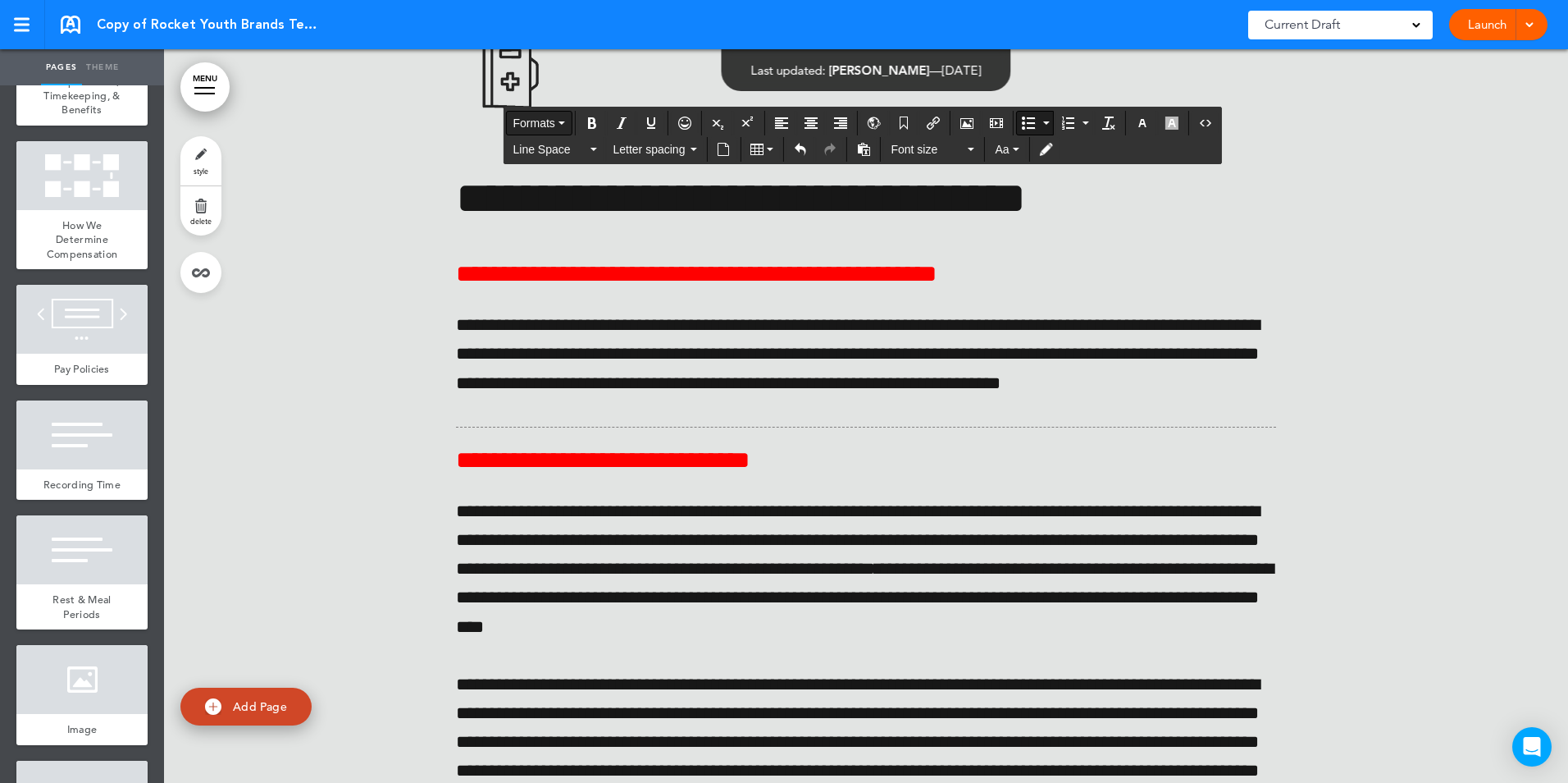
click at [558, 122] on icon "button" at bounding box center [561, 122] width 7 height 3
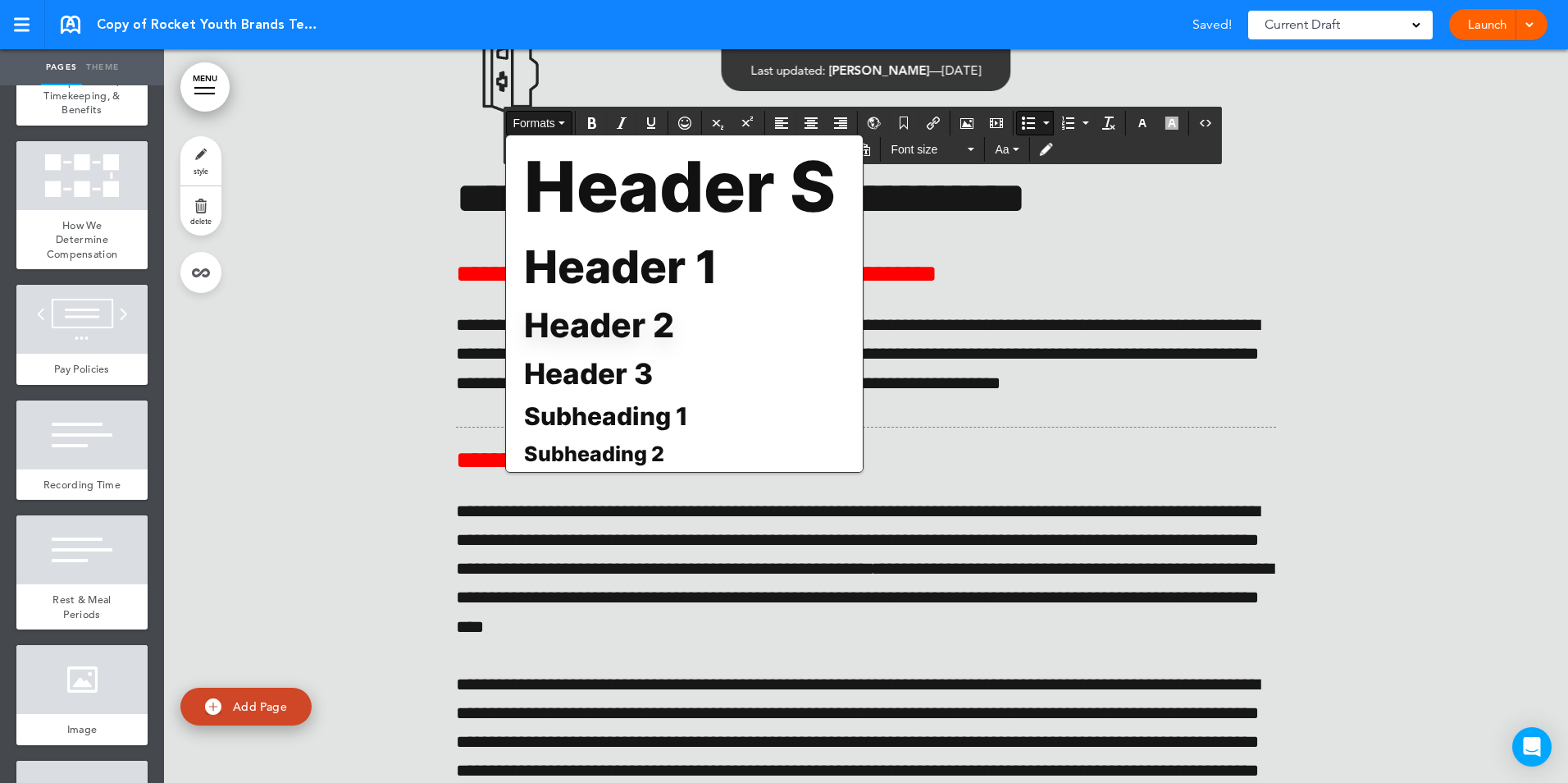
click at [558, 122] on icon "button" at bounding box center [561, 122] width 7 height 3
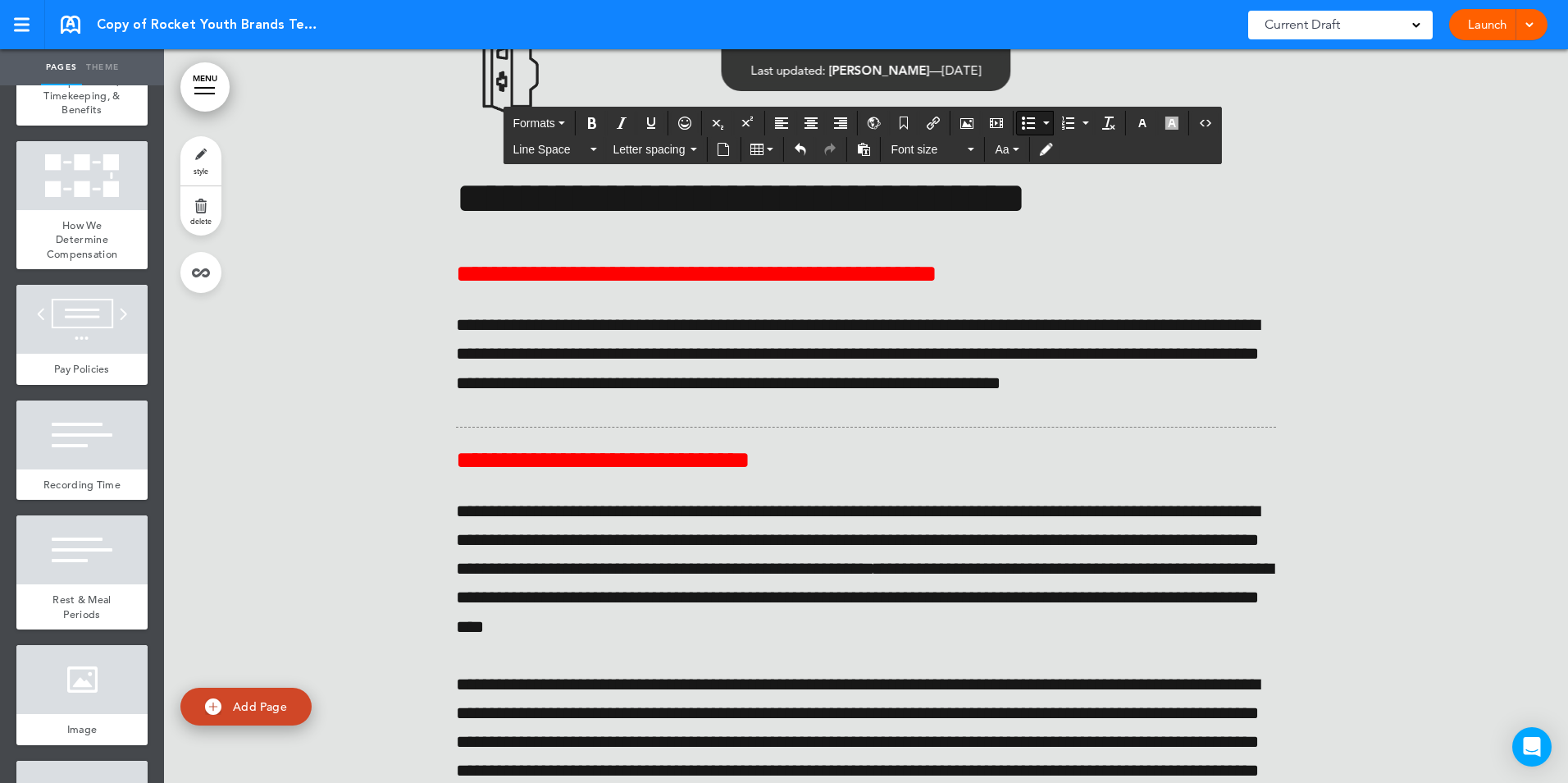
drag, startPoint x: 705, startPoint y: 438, endPoint x: 838, endPoint y: 460, distance: 134.8
click at [592, 144] on button "Line Space" at bounding box center [554, 149] width 97 height 23
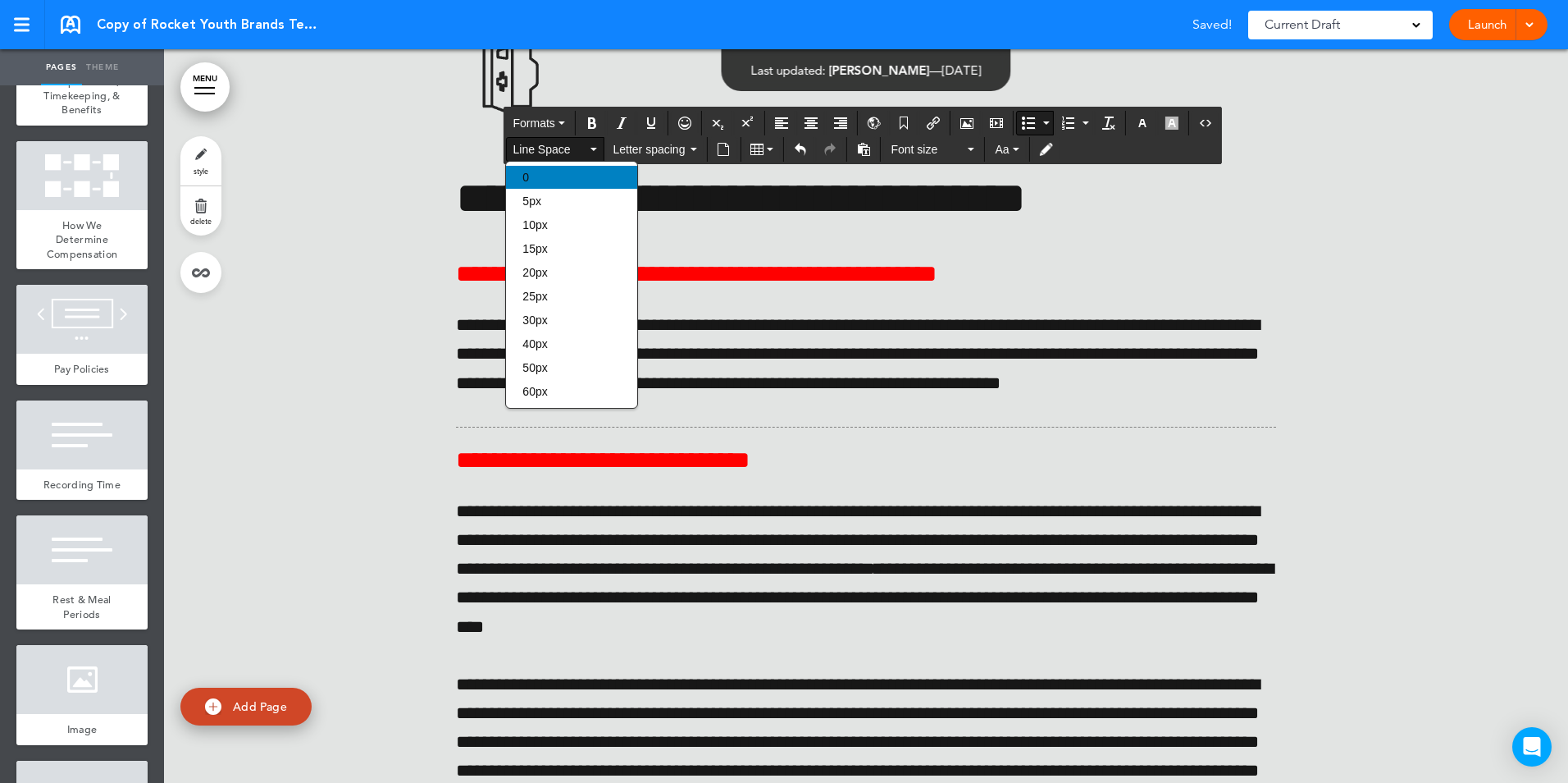
click at [535, 171] on div "0" at bounding box center [571, 177] width 131 height 23
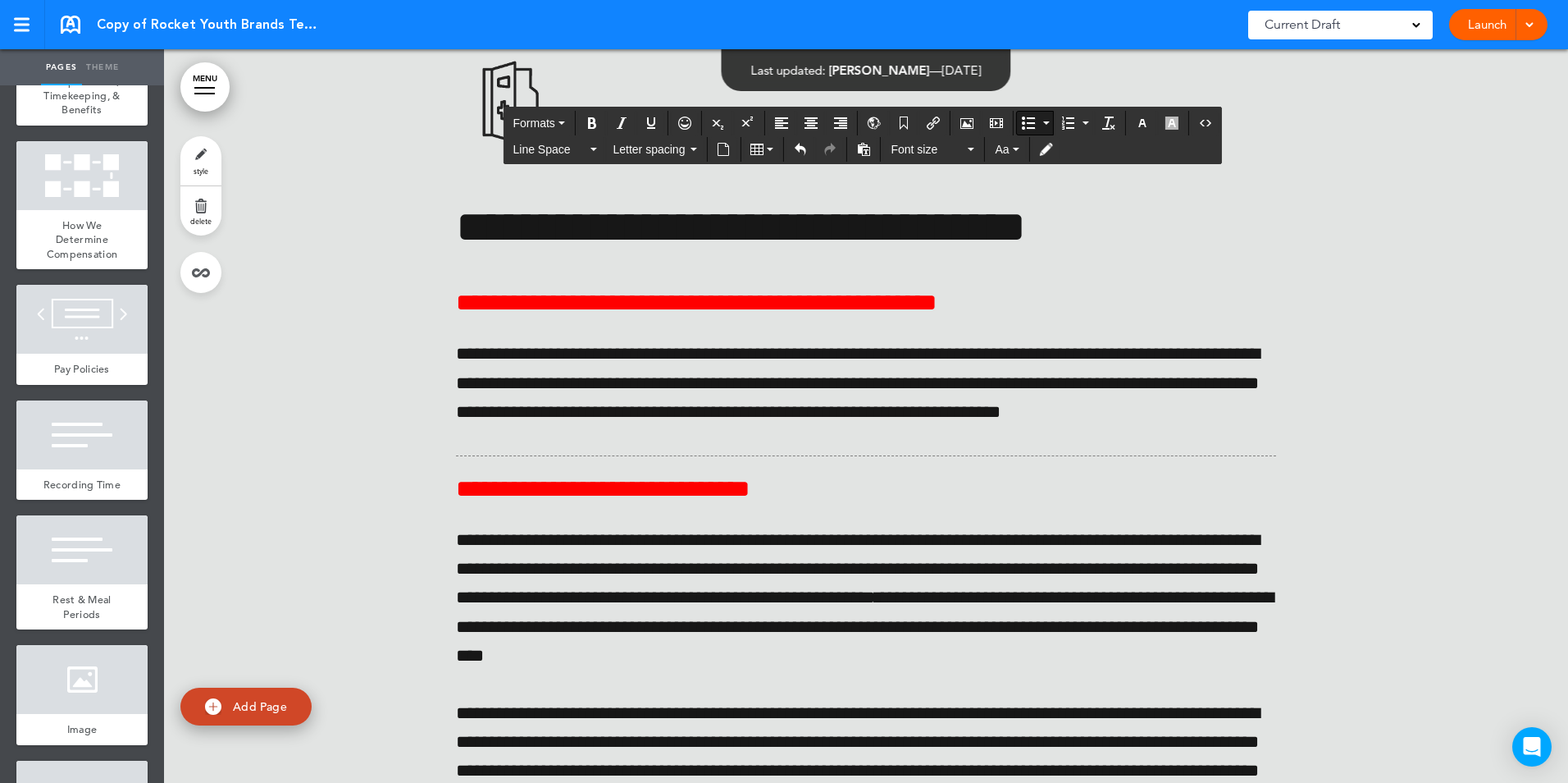
drag, startPoint x: 713, startPoint y: 438, endPoint x: 711, endPoint y: 534, distance: 96.0
click at [583, 146] on span "Line Space" at bounding box center [549, 149] width 73 height 16
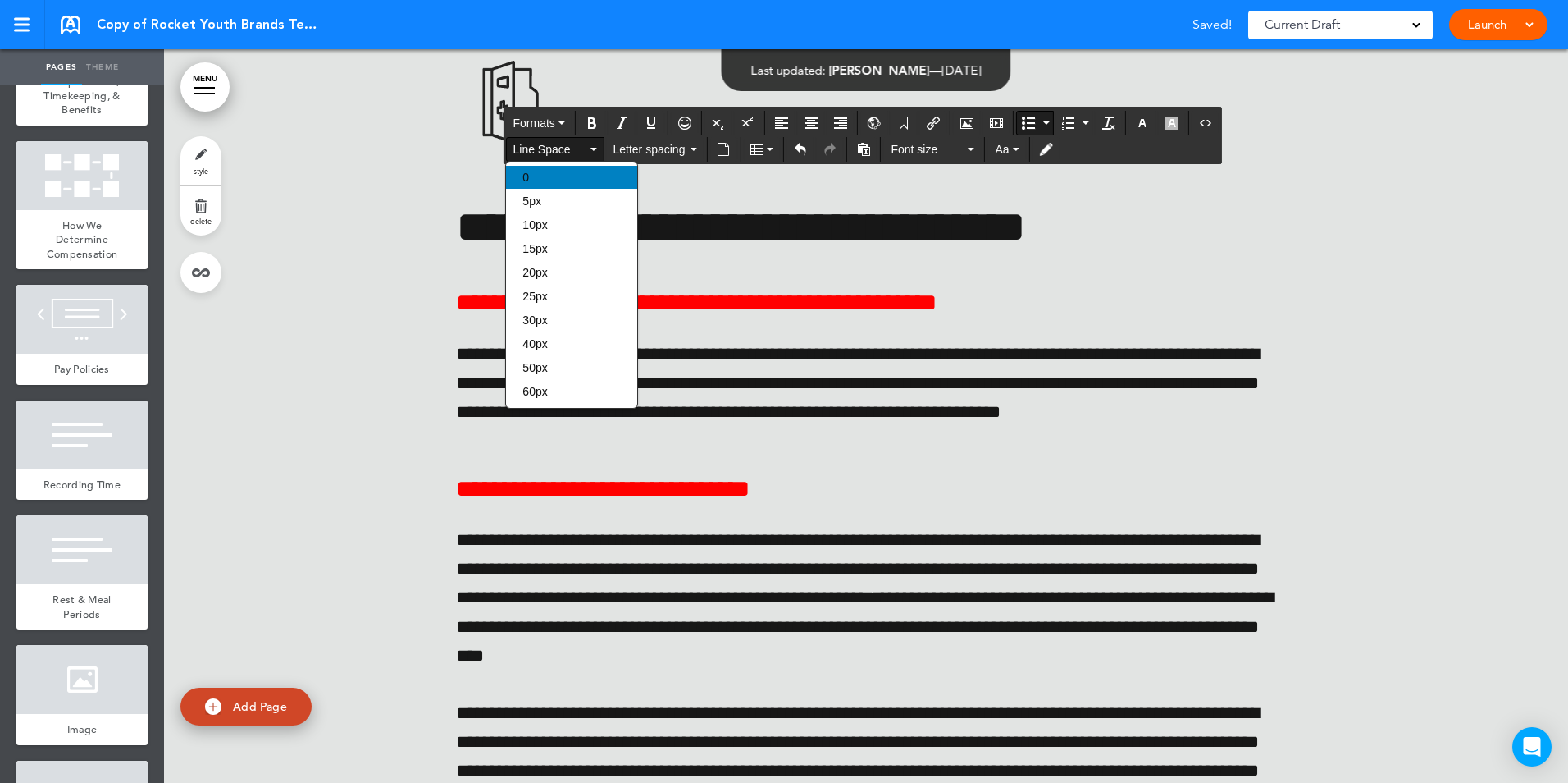
click at [559, 175] on div "0" at bounding box center [571, 177] width 131 height 23
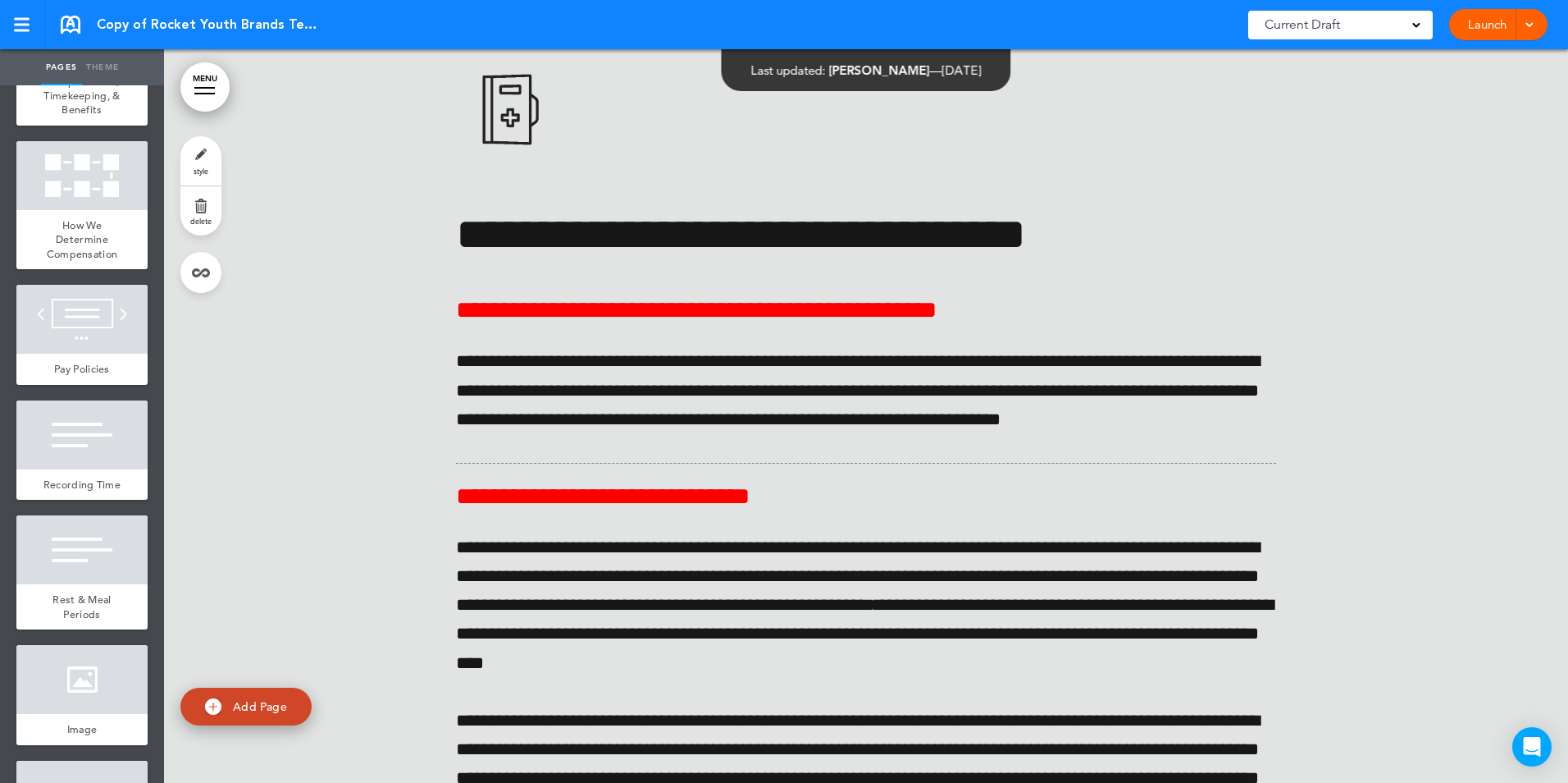
scroll to position [65082, 0]
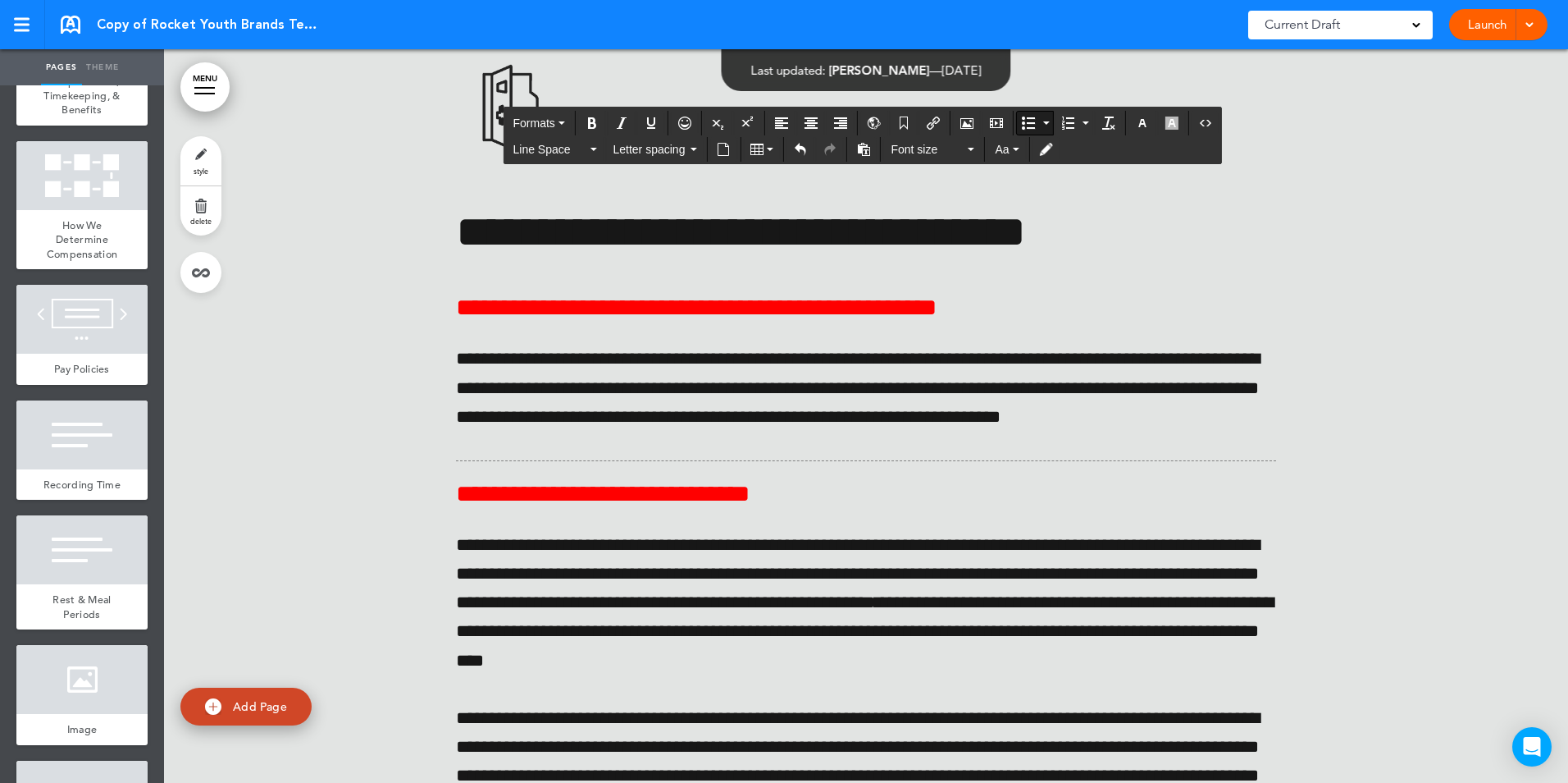
drag, startPoint x: 712, startPoint y: 351, endPoint x: 860, endPoint y: 556, distance: 252.8
click at [1142, 118] on icon "button" at bounding box center [1142, 123] width 13 height 13
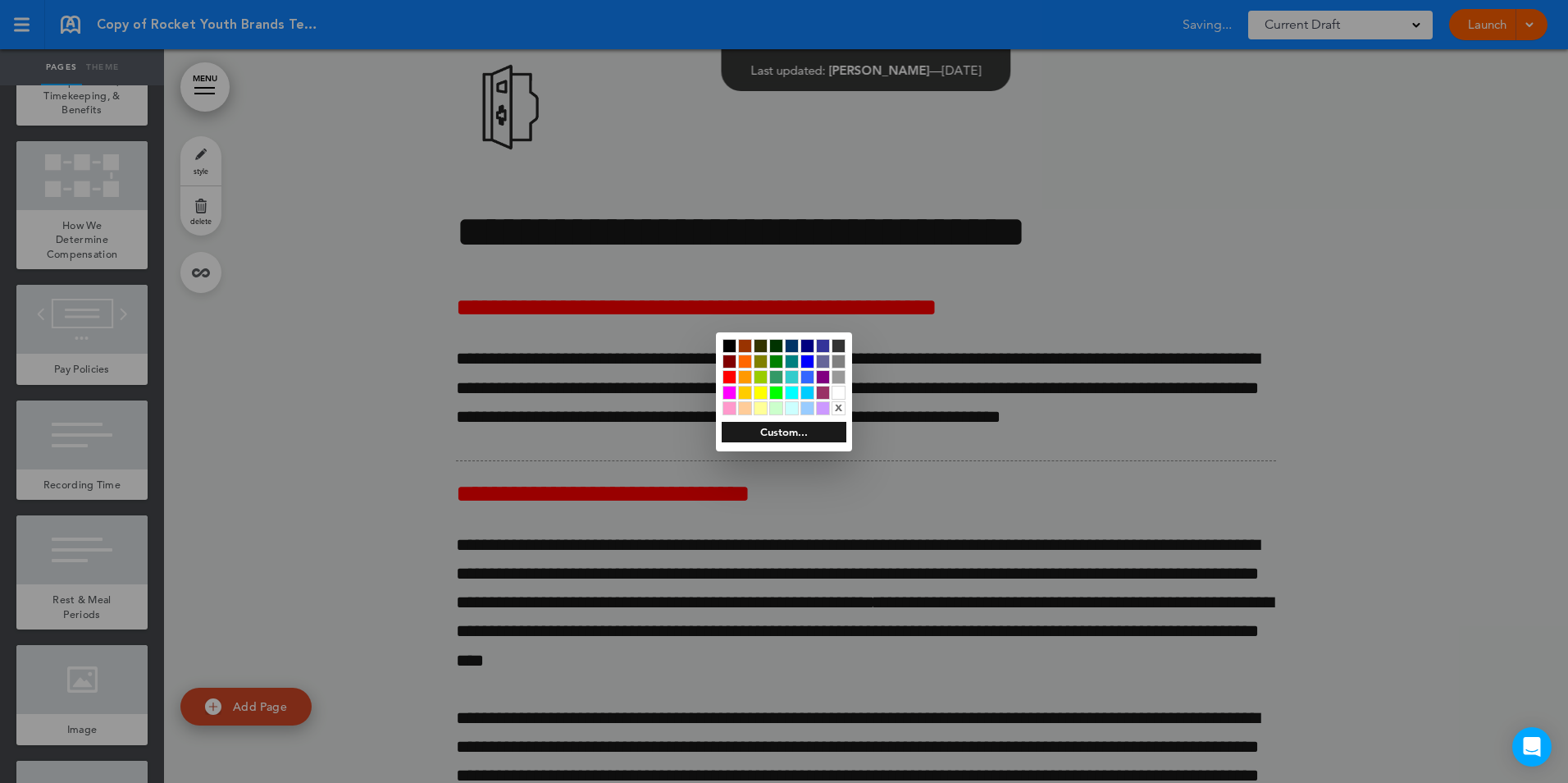
click at [841, 391] on div at bounding box center [838, 392] width 14 height 14
click at [1080, 373] on div at bounding box center [784, 391] width 1568 height 783
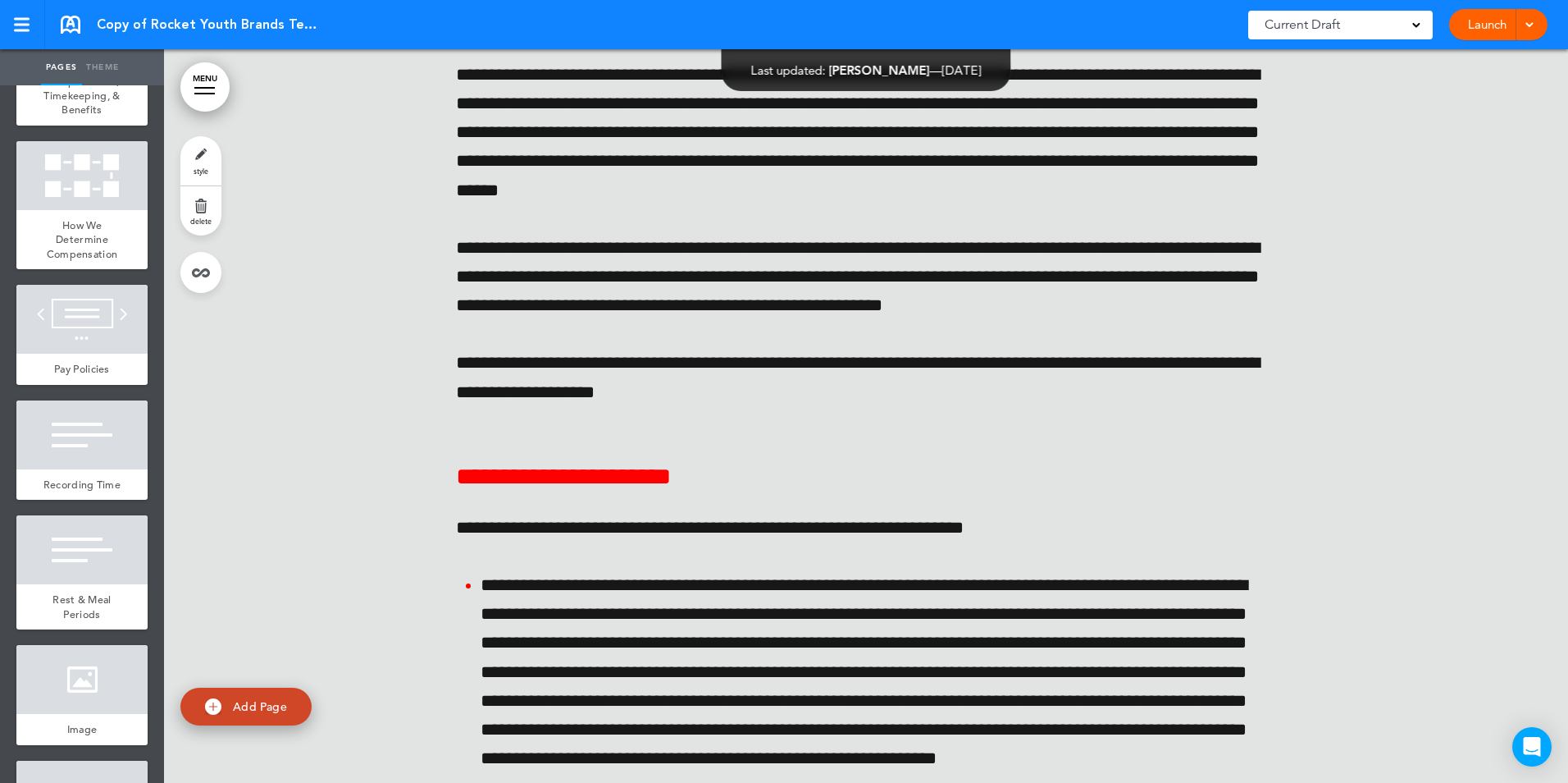
scroll to position [65739, 0]
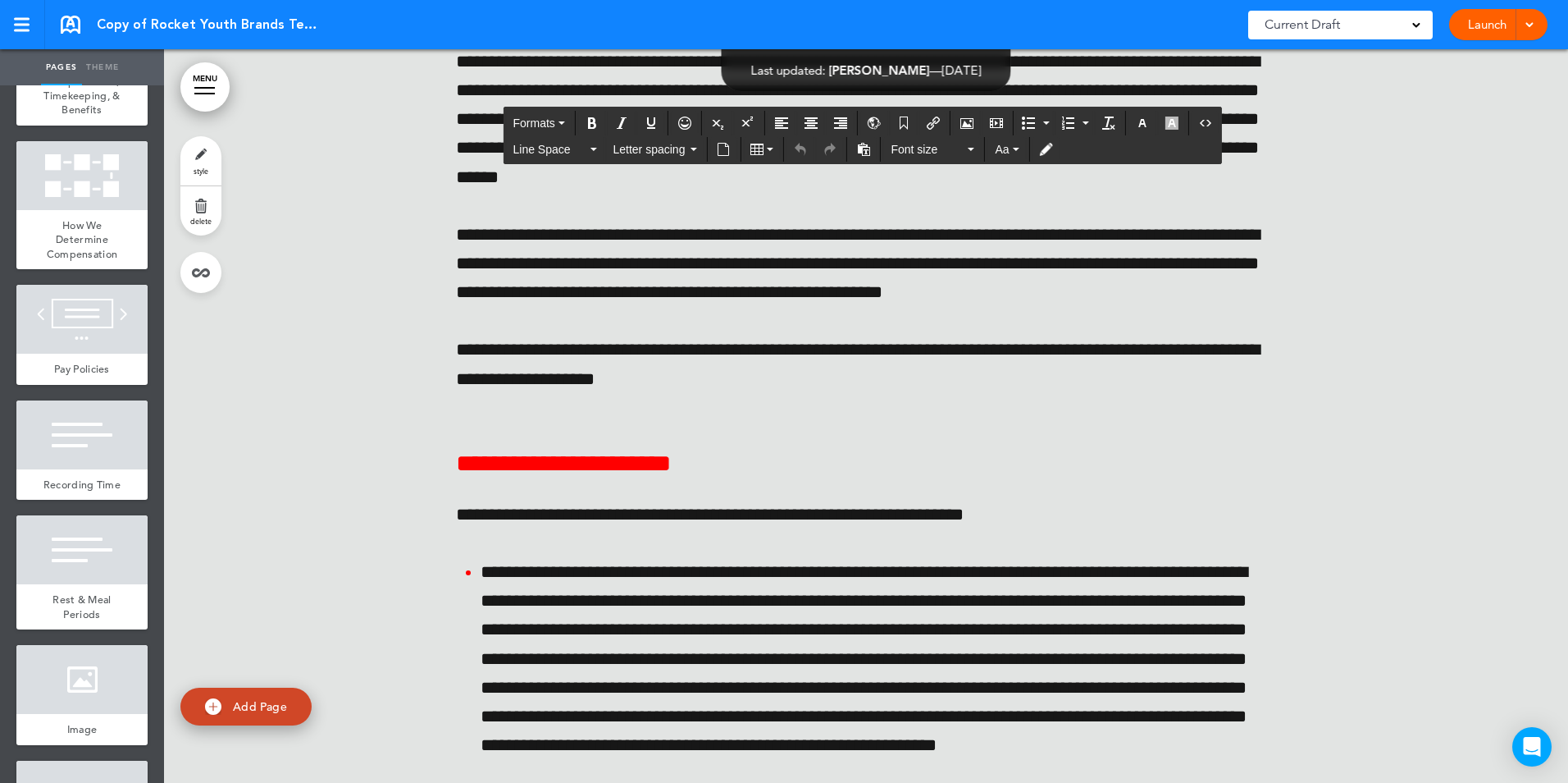
drag, startPoint x: 454, startPoint y: 492, endPoint x: 1258, endPoint y: 492, distance: 804.0
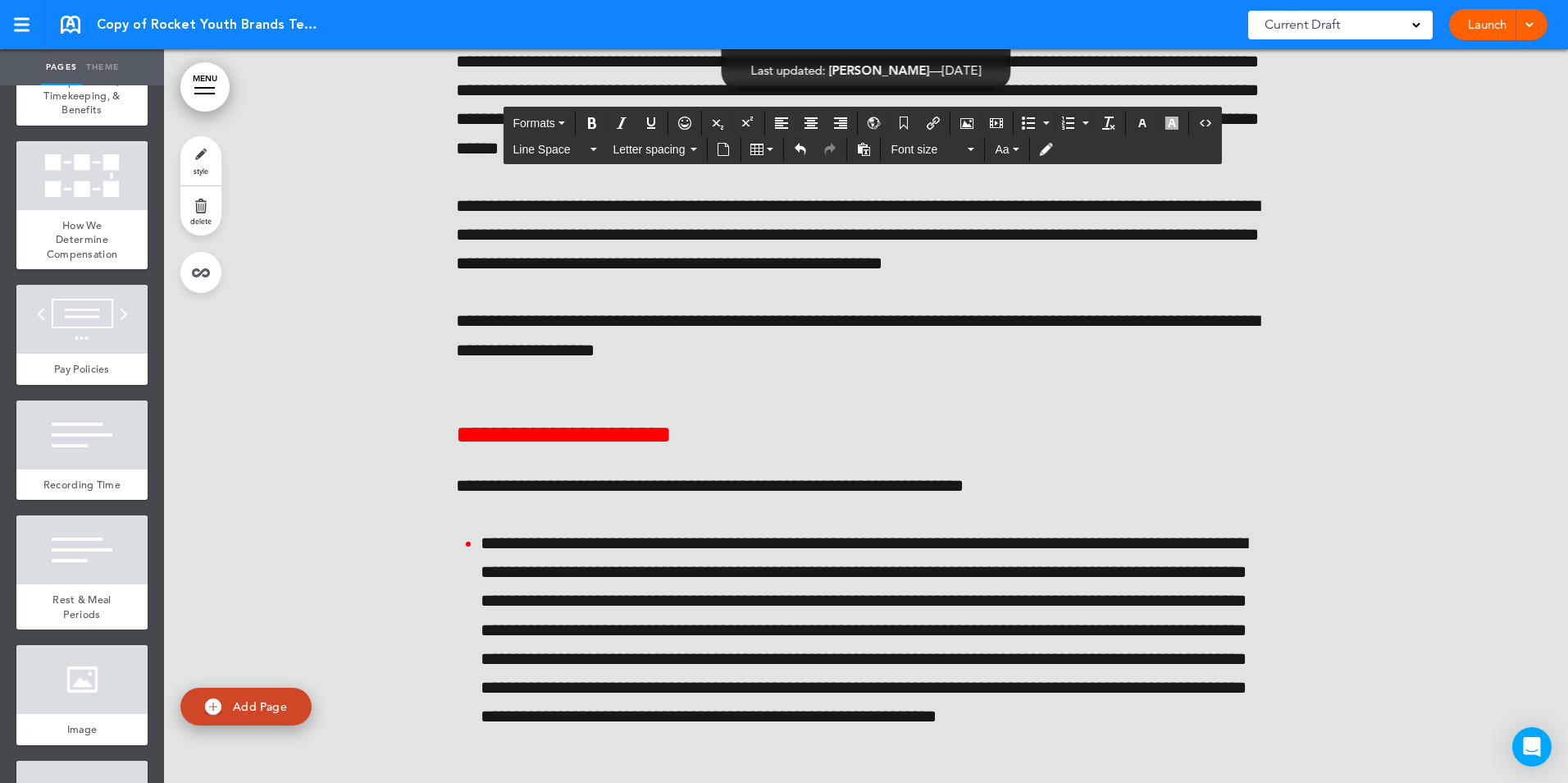
drag, startPoint x: 454, startPoint y: 520, endPoint x: 1133, endPoint y: 523, distance: 679.0
